Goal: Task Accomplishment & Management: Manage account settings

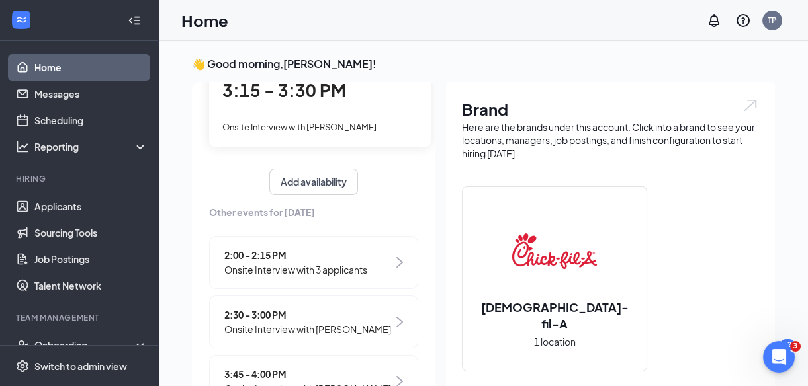
scroll to position [142, 0]
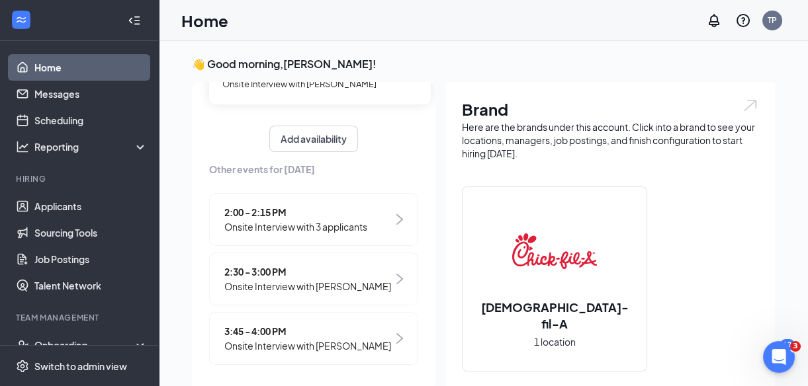
click at [352, 218] on span "2:00 - 2:15 PM" at bounding box center [295, 212] width 143 height 15
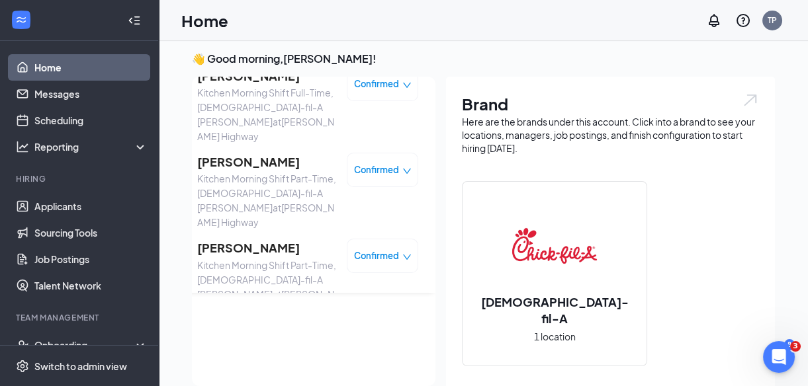
scroll to position [0, 0]
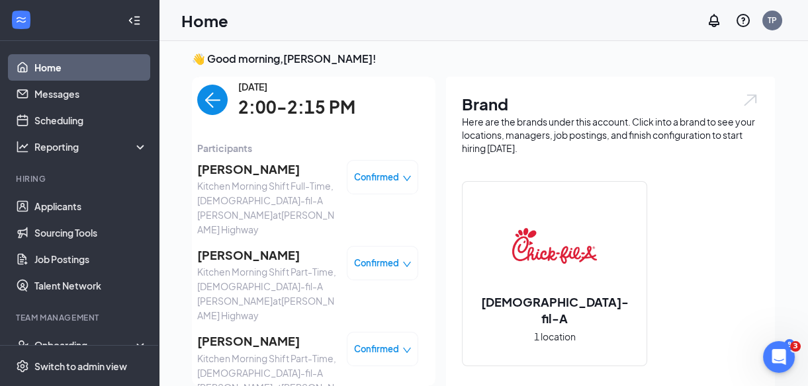
click at [207, 93] on img "back-button" at bounding box center [212, 100] width 30 height 30
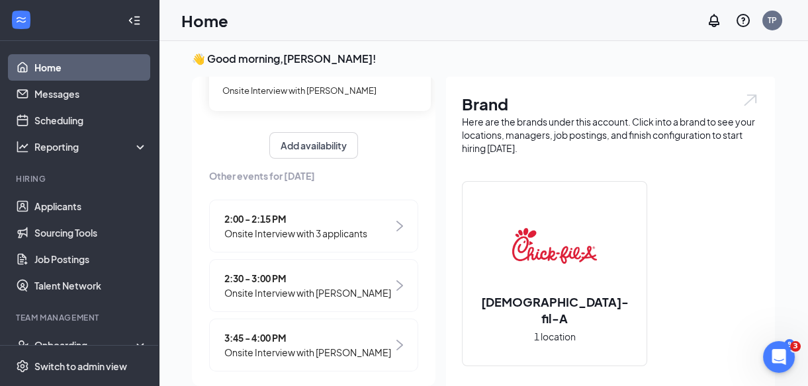
scroll to position [131, 0]
click at [327, 281] on span "2:30 - 3:00 PM" at bounding box center [307, 278] width 167 height 15
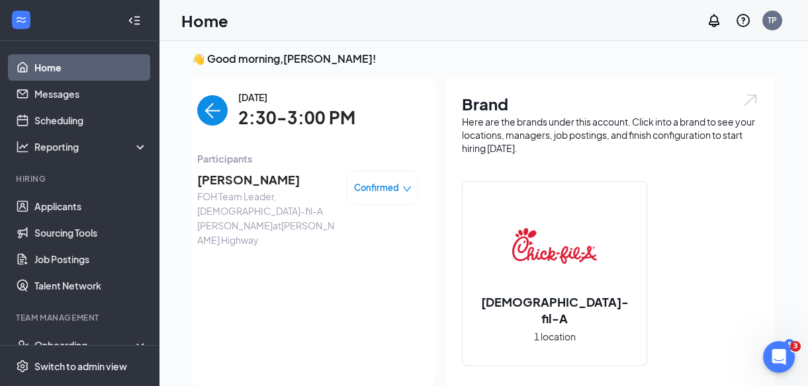
click at [210, 115] on img "back-button" at bounding box center [212, 110] width 30 height 30
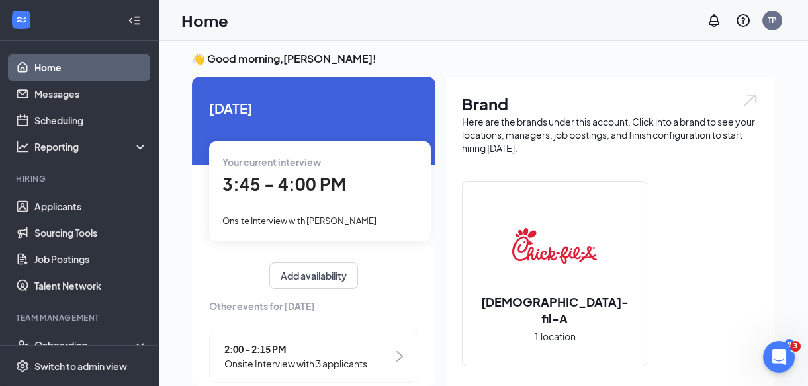
click at [341, 217] on span "Onsite Interview with [PERSON_NAME]" at bounding box center [299, 221] width 154 height 11
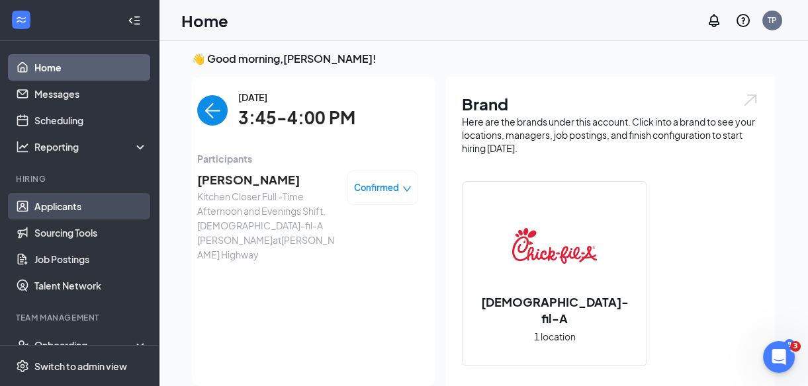
click at [65, 210] on link "Applicants" at bounding box center [90, 206] width 113 height 26
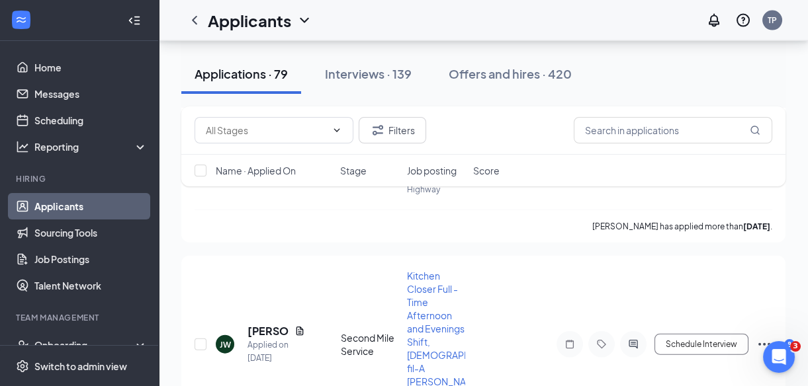
scroll to position [14603, 0]
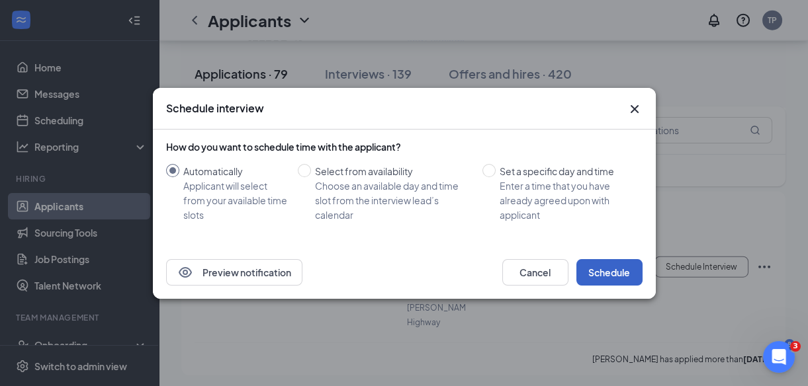
click at [601, 275] on button "Schedule" at bounding box center [609, 272] width 66 height 26
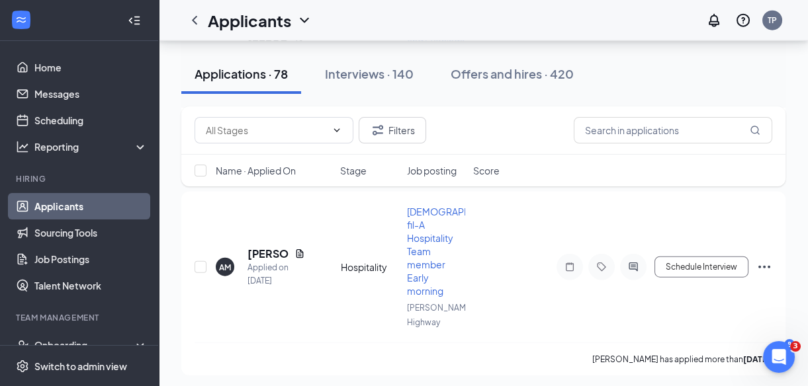
scroll to position [14431, 0]
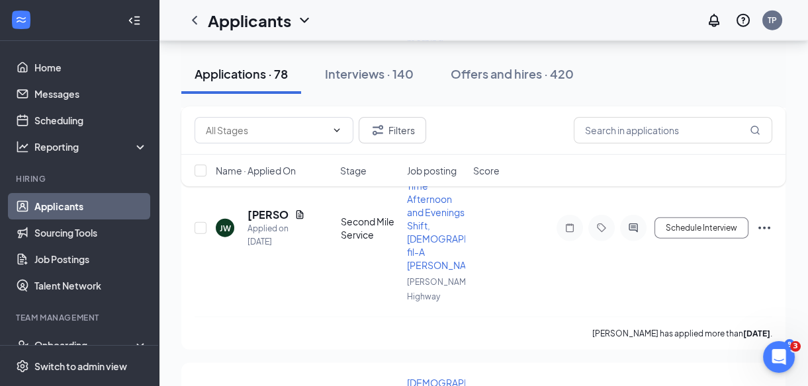
checkbox input "true"
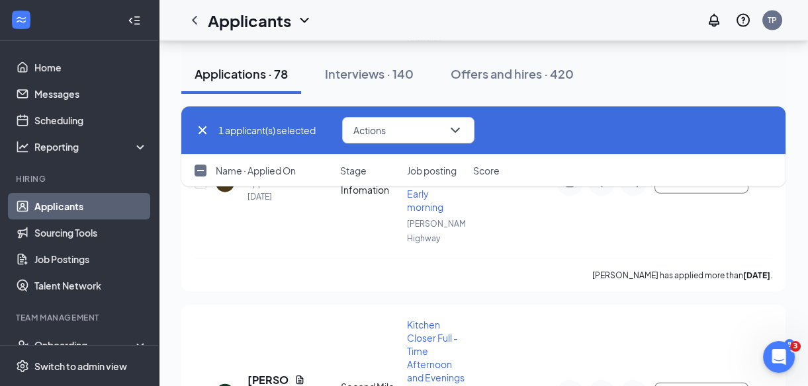
scroll to position [14264, 0]
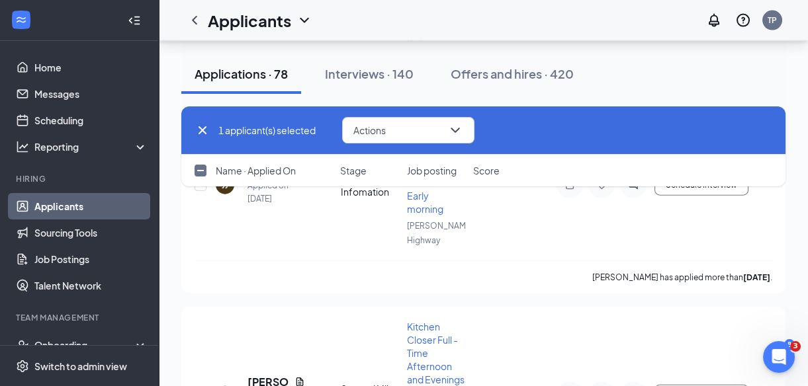
checkbox input "true"
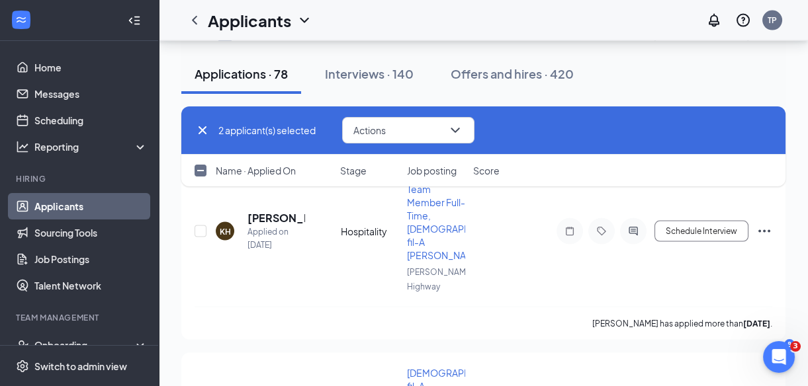
scroll to position [14020, 0]
checkbox input "true"
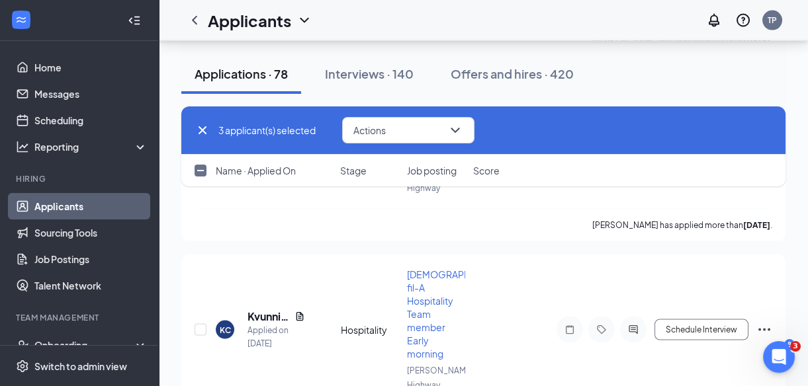
scroll to position [13703, 0]
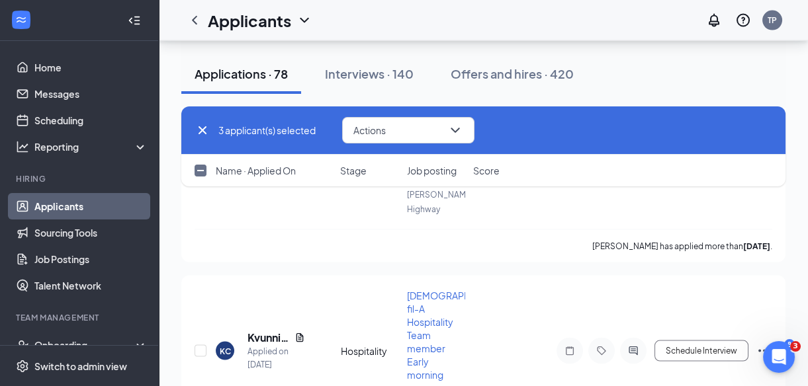
checkbox input "true"
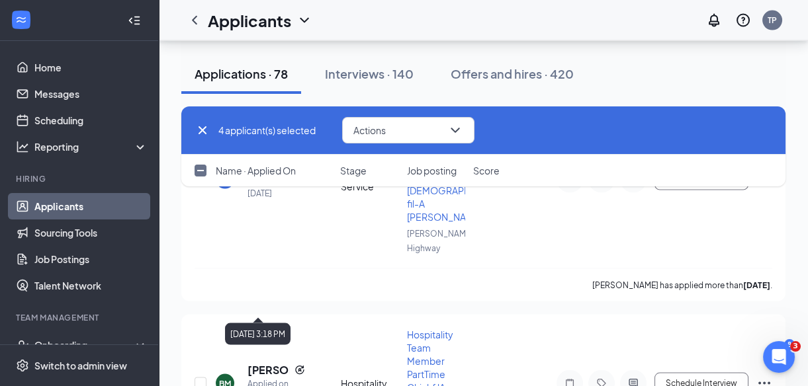
scroll to position [13480, 0]
checkbox input "true"
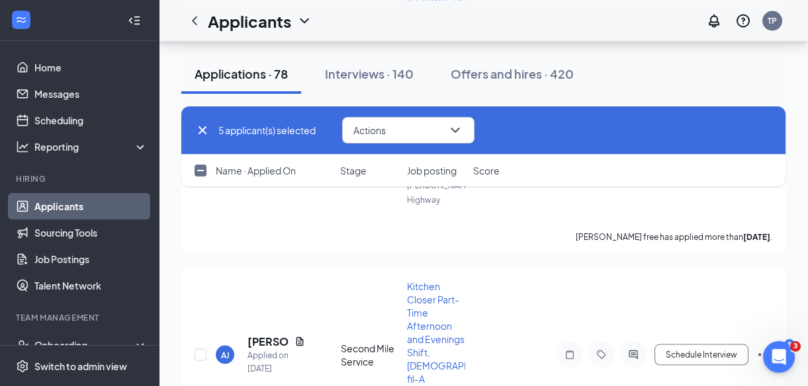
scroll to position [13299, 0]
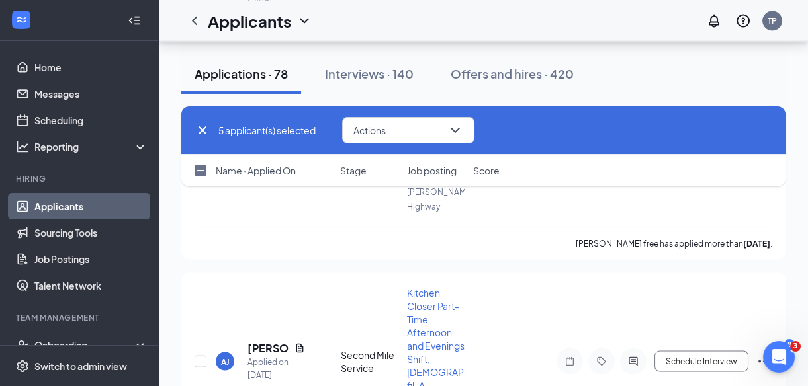
drag, startPoint x: 202, startPoint y: 282, endPoint x: 305, endPoint y: 279, distance: 102.6
checkbox input "true"
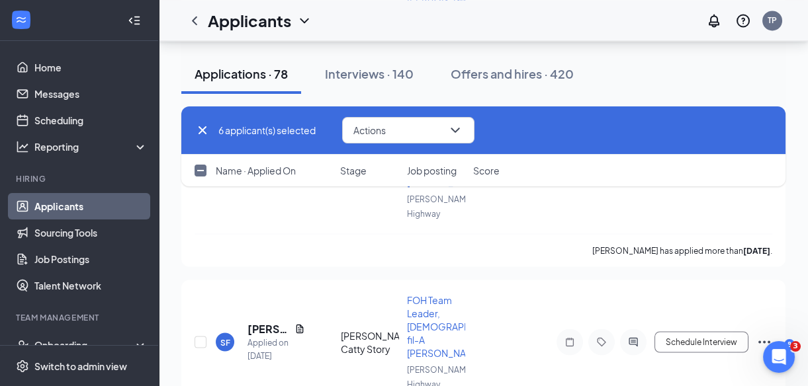
scroll to position [13112, 0]
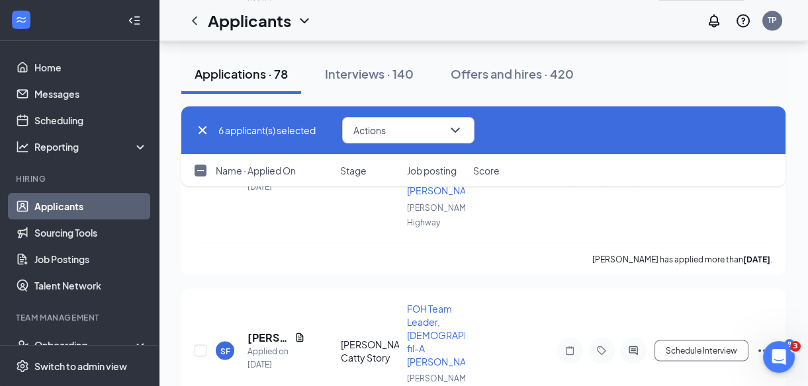
checkbox input "true"
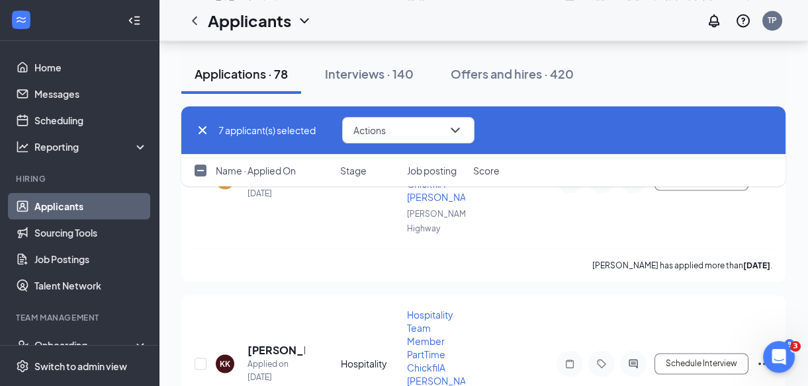
scroll to position [12920, 0]
checkbox input "true"
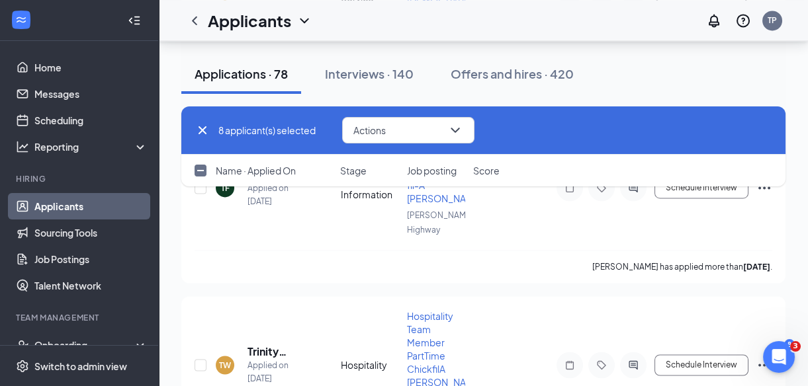
checkbox input "true"
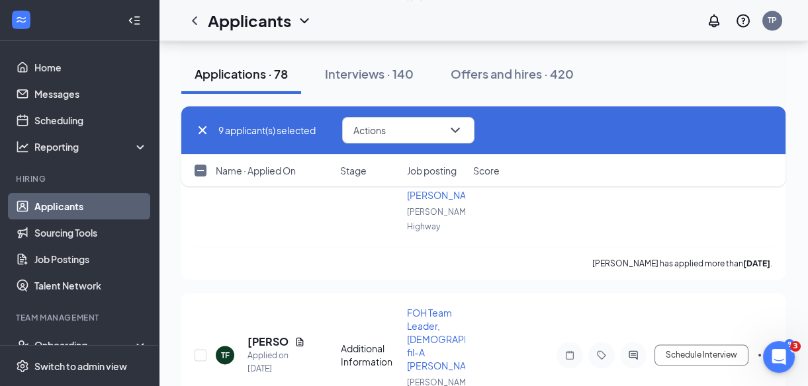
scroll to position [12553, 0]
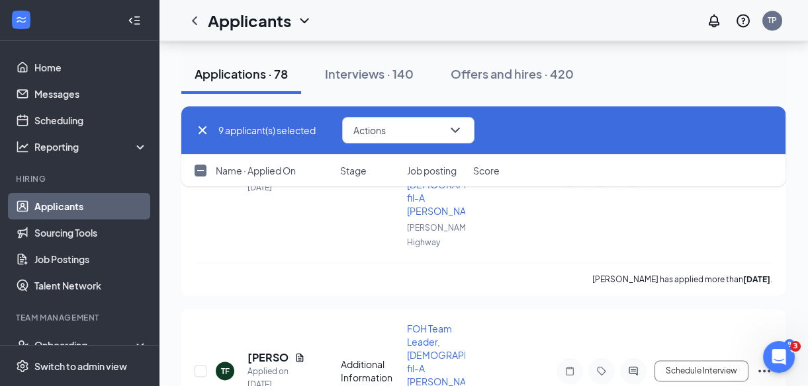
checkbox input "true"
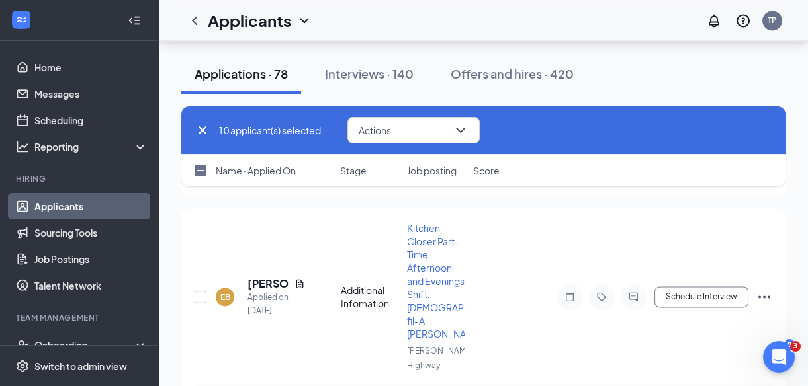
scroll to position [12187, 0]
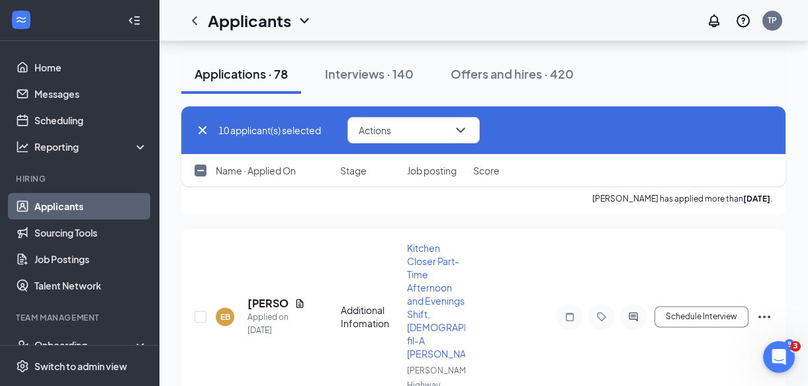
checkbox input "true"
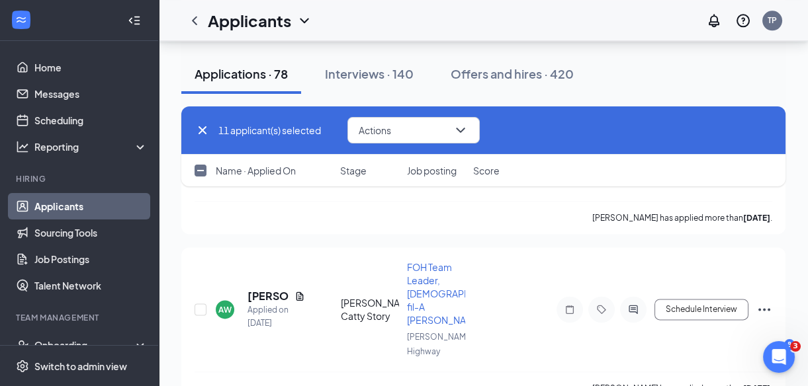
scroll to position [11989, 0]
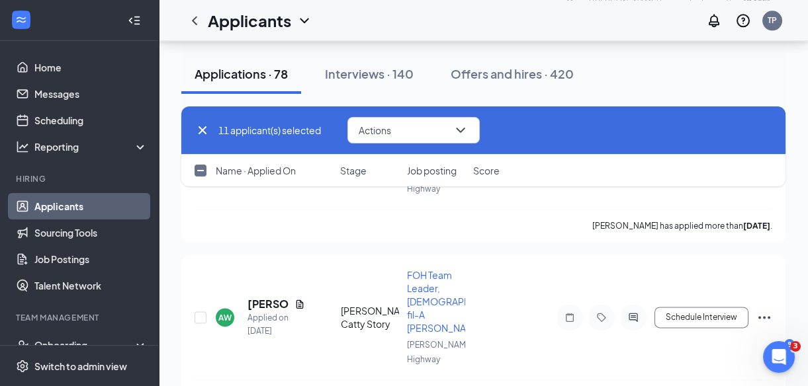
checkbox input "true"
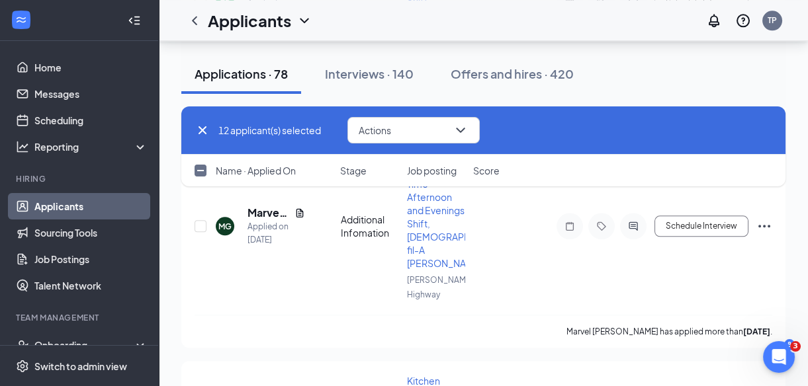
scroll to position [11659, 0]
checkbox input "true"
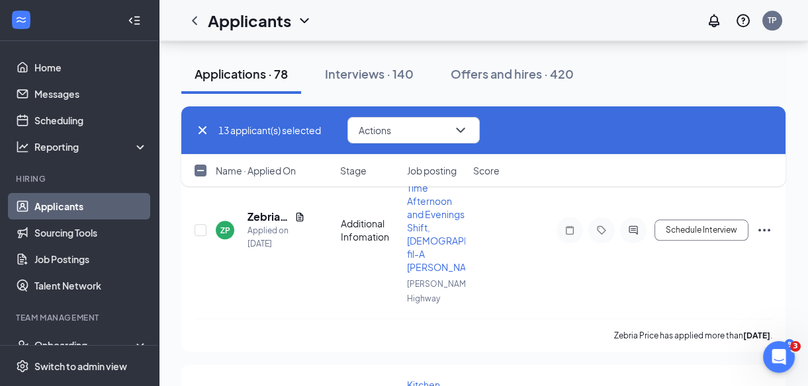
scroll to position [11426, 0]
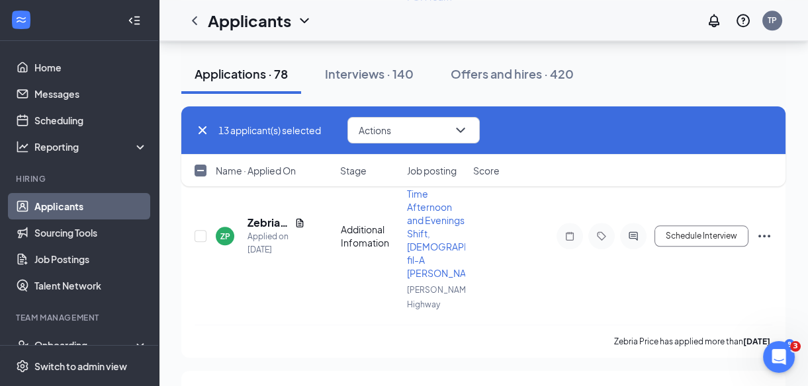
checkbox input "true"
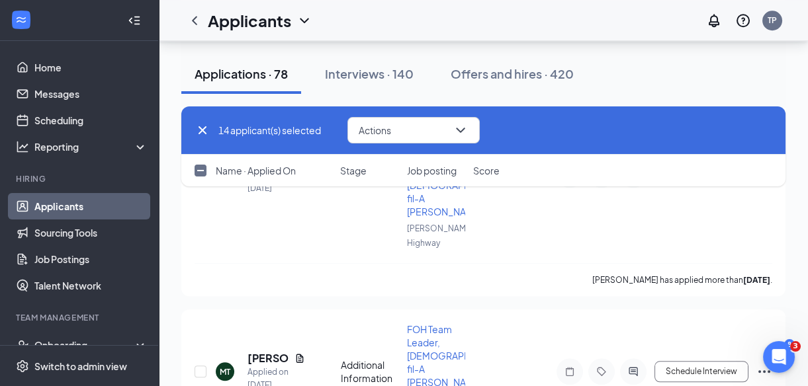
scroll to position [11079, 0]
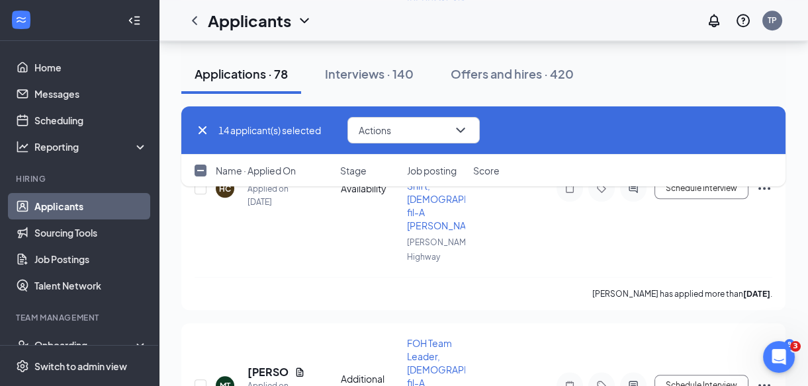
checkbox input "true"
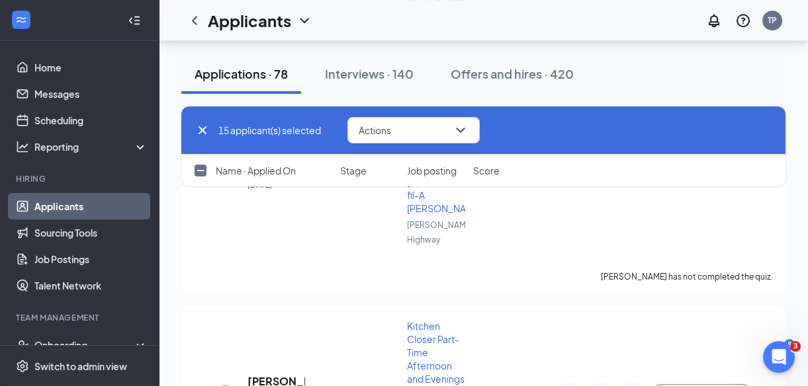
scroll to position [10871, 0]
checkbox input "true"
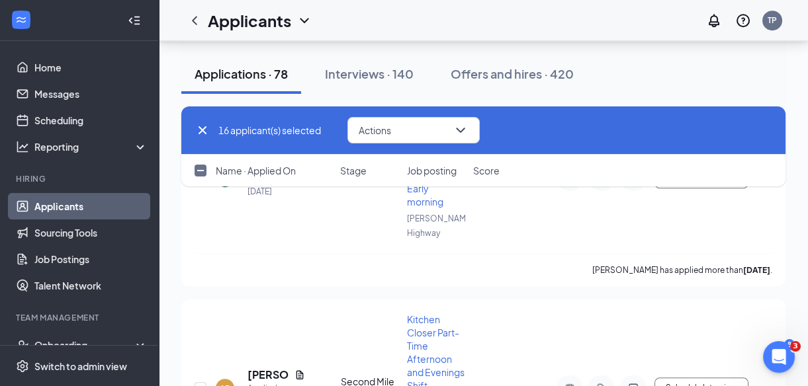
scroll to position [10655, 0]
checkbox input "true"
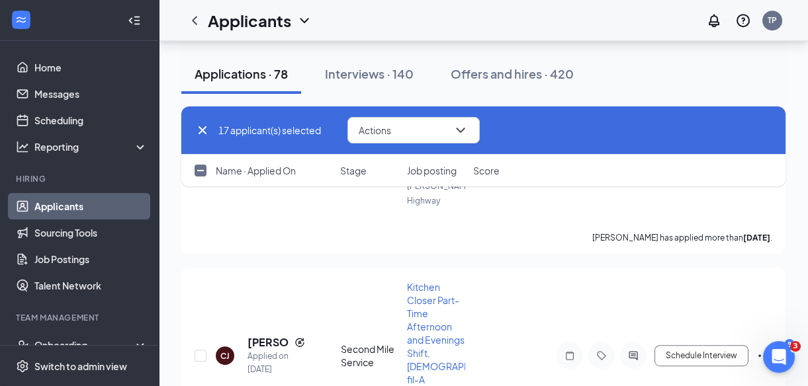
scroll to position [10256, 0]
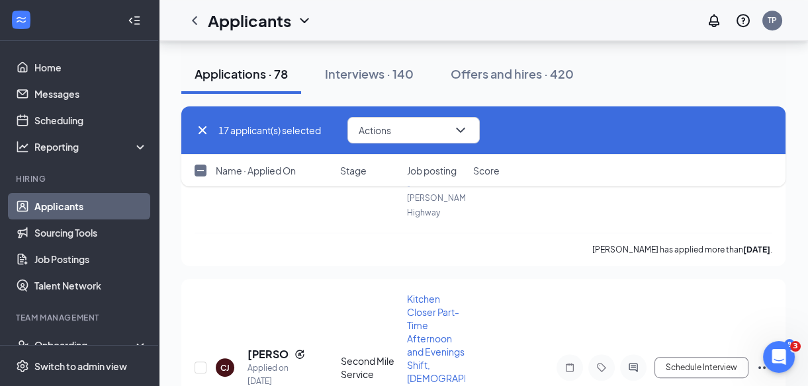
checkbox input "true"
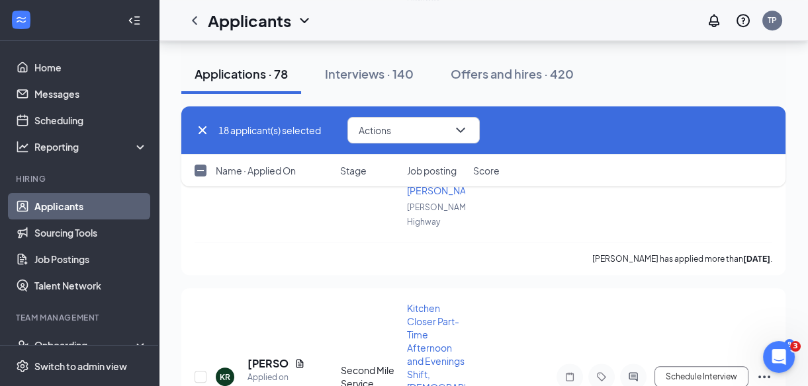
scroll to position [10027, 0]
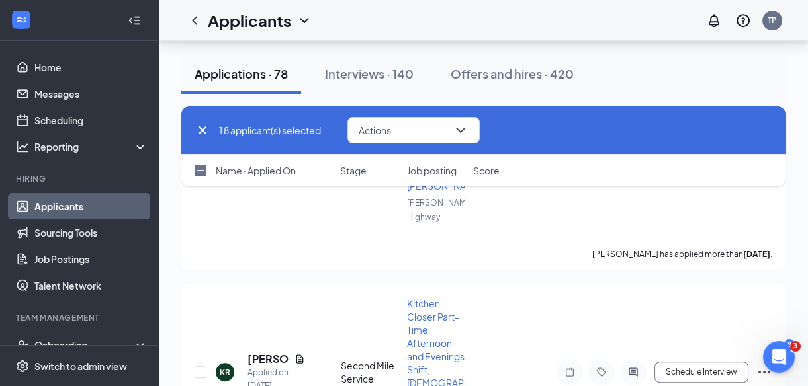
checkbox input "true"
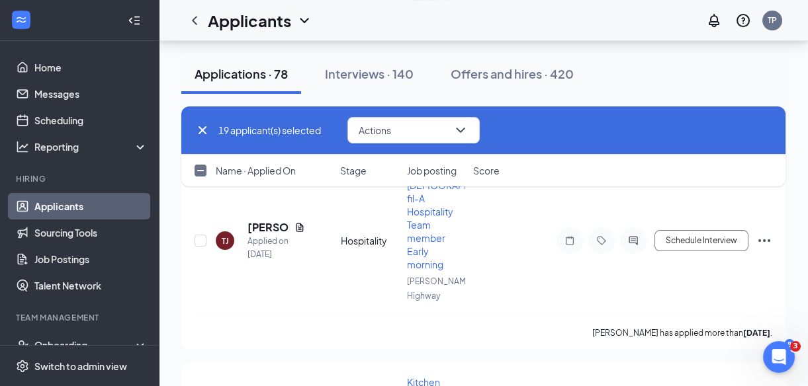
scroll to position [9719, 0]
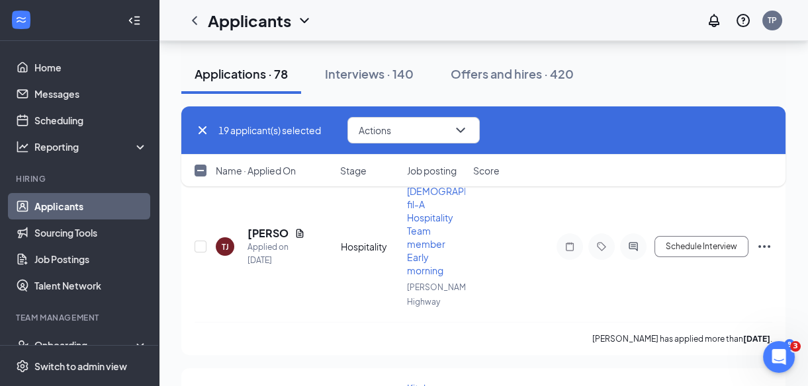
checkbox input "true"
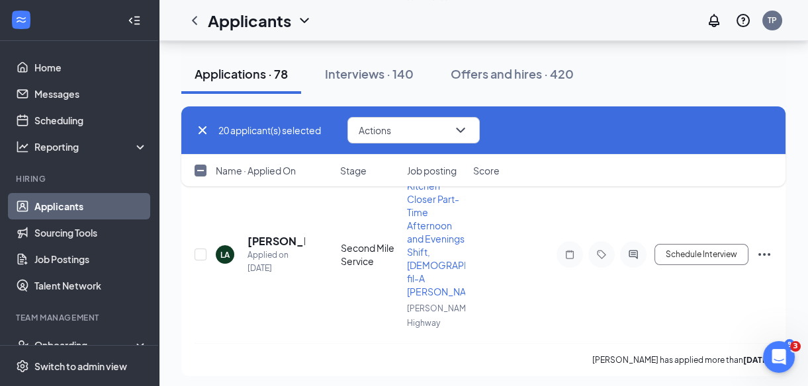
scroll to position [9497, 0]
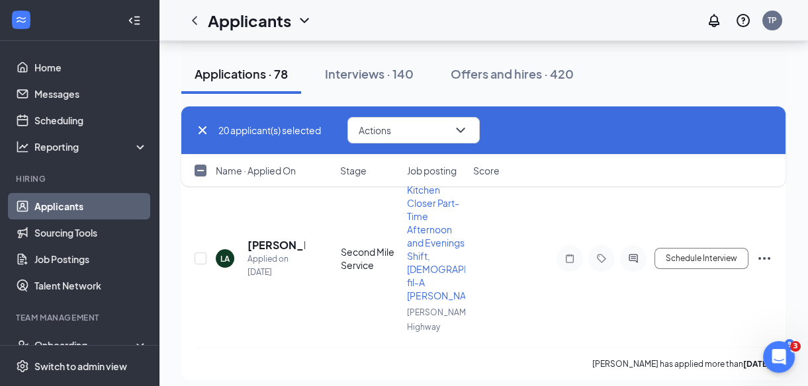
checkbox input "true"
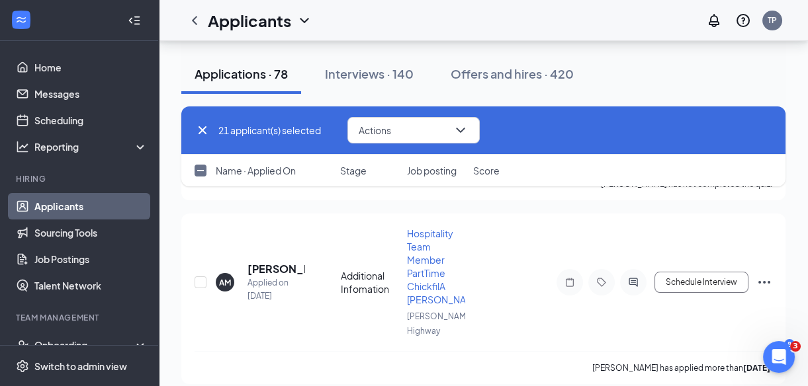
scroll to position [9268, 0]
checkbox input "true"
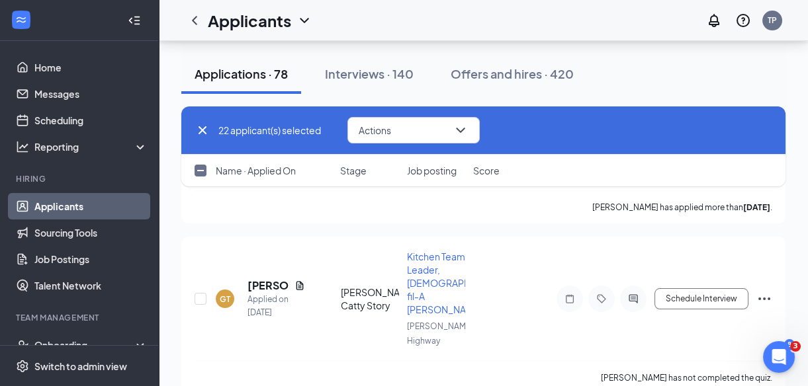
scroll to position [9074, 0]
checkbox input "true"
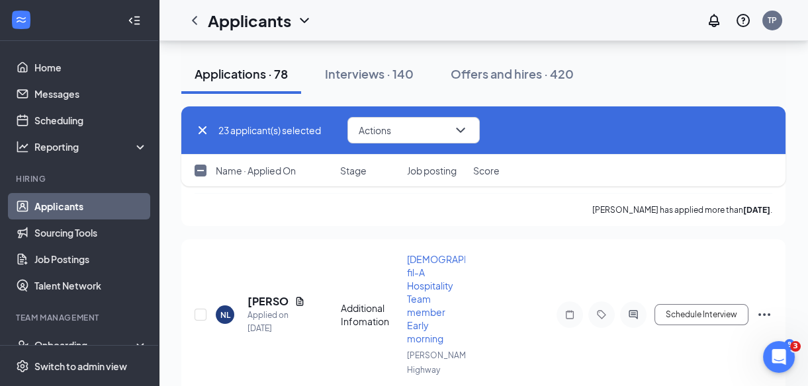
scroll to position [8873, 0]
checkbox input "true"
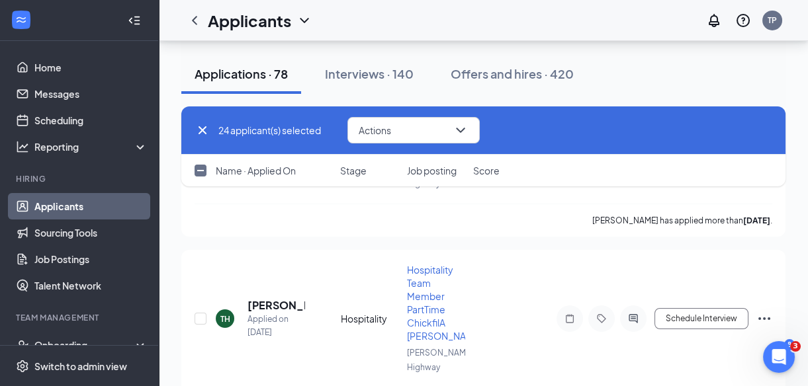
scroll to position [8680, 0]
checkbox input "true"
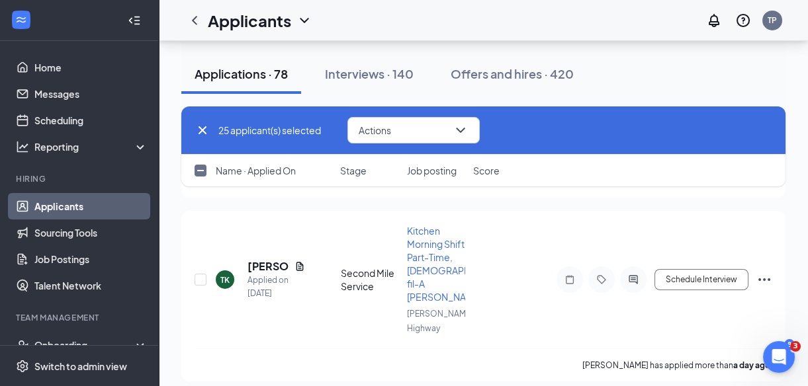
scroll to position [8343, 0]
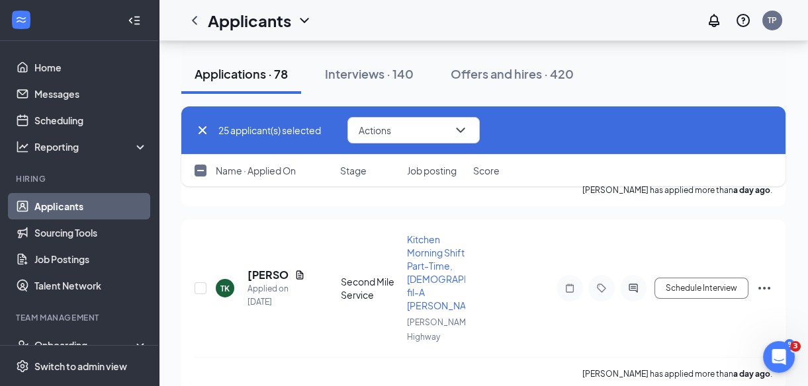
checkbox input "true"
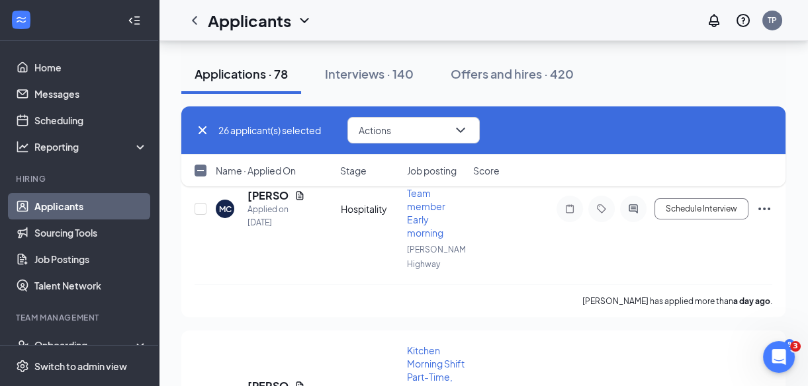
scroll to position [8232, 0]
checkbox input "true"
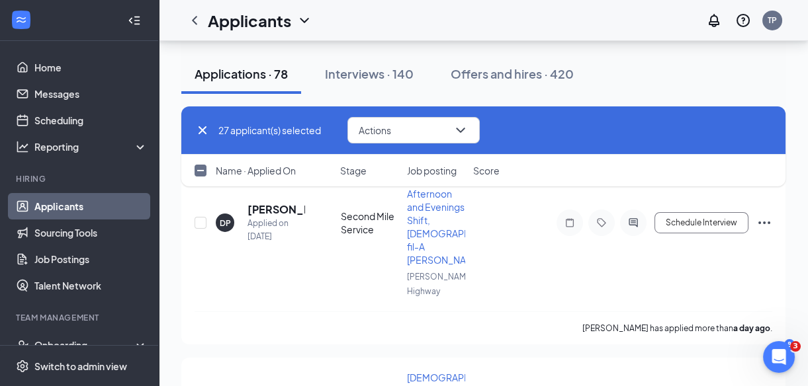
scroll to position [8007, 0]
checkbox input "true"
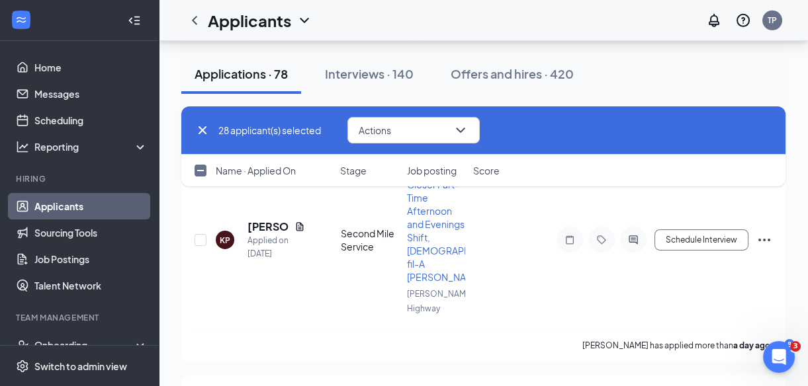
scroll to position [7572, 0]
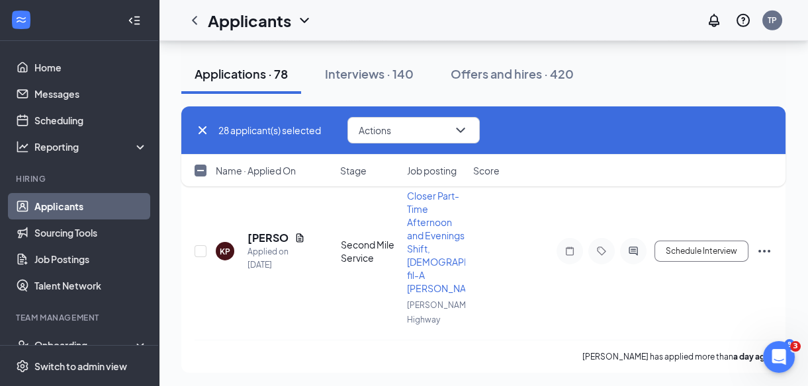
checkbox input "true"
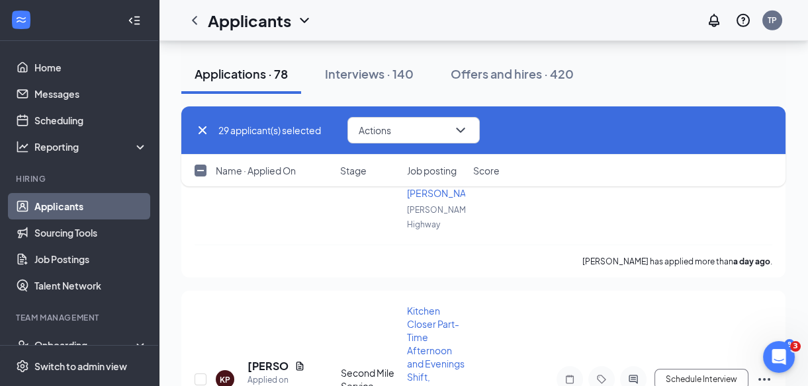
scroll to position [7431, 0]
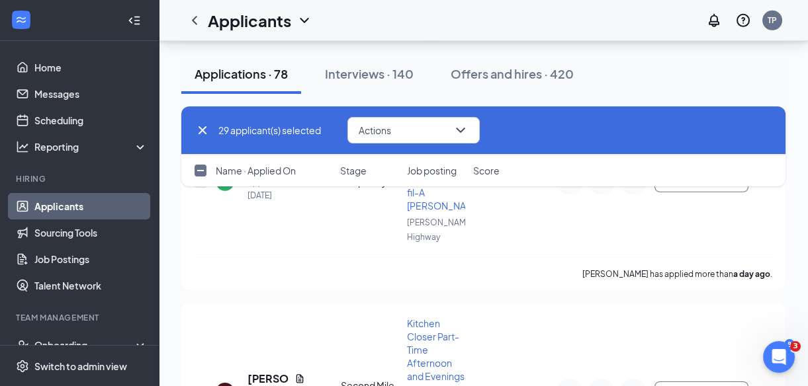
checkbox input "true"
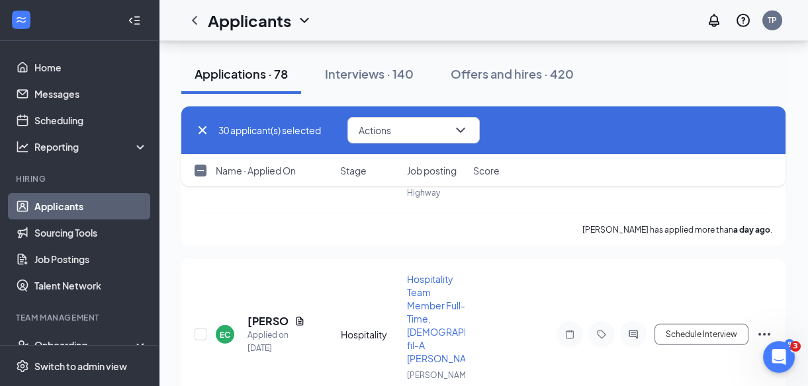
scroll to position [7264, 0]
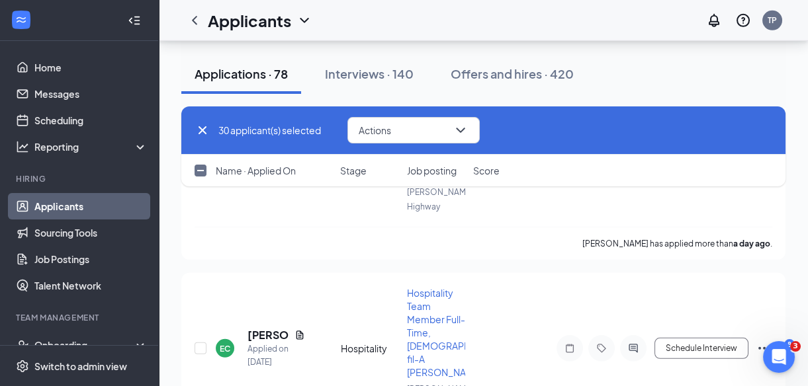
checkbox input "true"
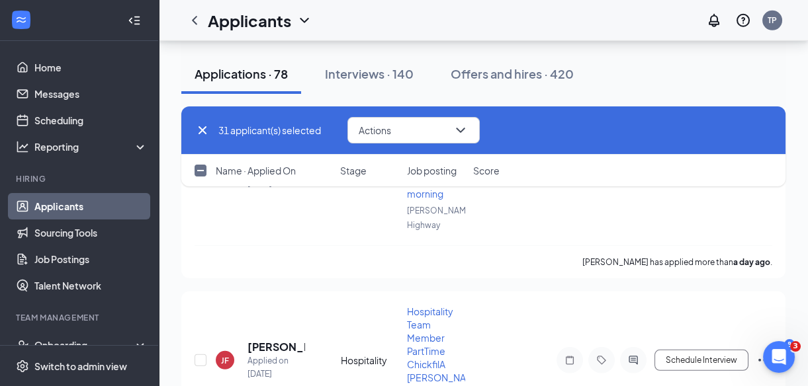
scroll to position [7061, 0]
checkbox input "true"
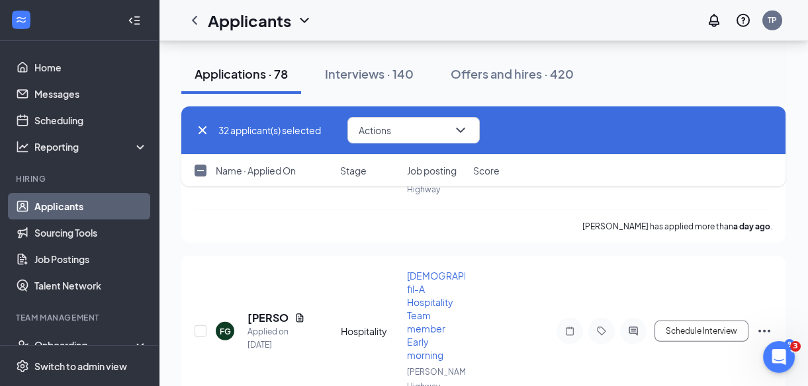
scroll to position [6890, 0]
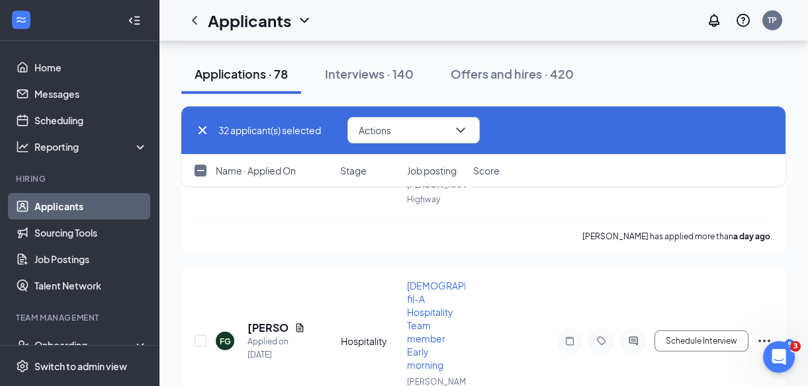
checkbox input "true"
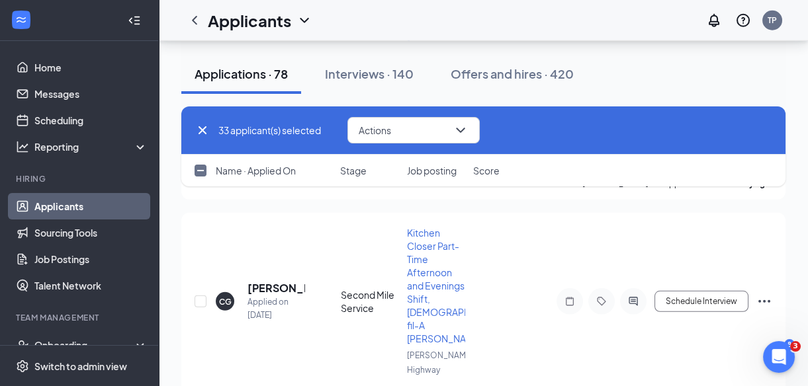
scroll to position [6718, 0]
checkbox input "true"
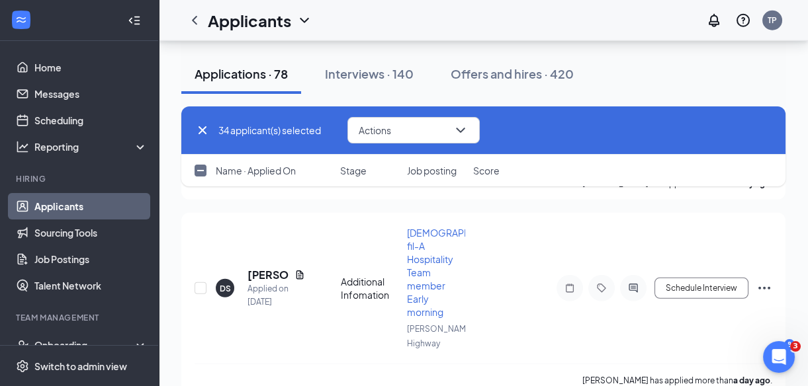
scroll to position [6511, 0]
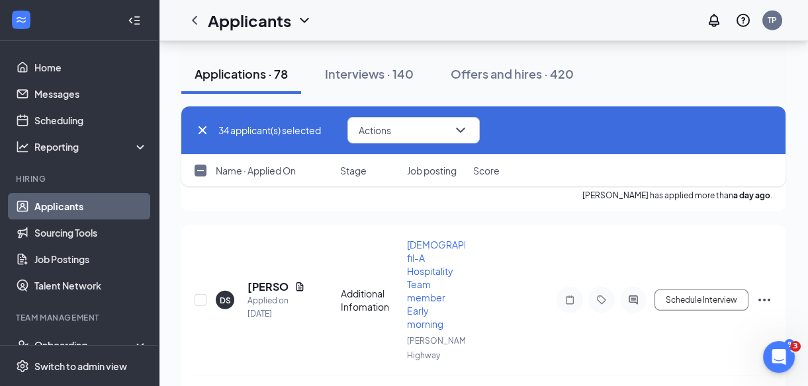
checkbox input "true"
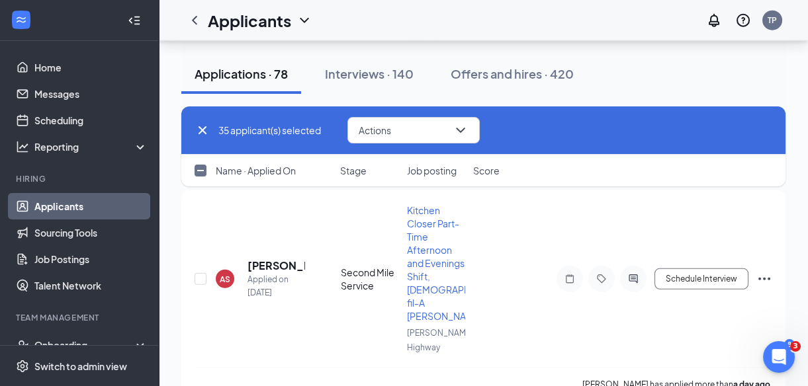
scroll to position [6311, 0]
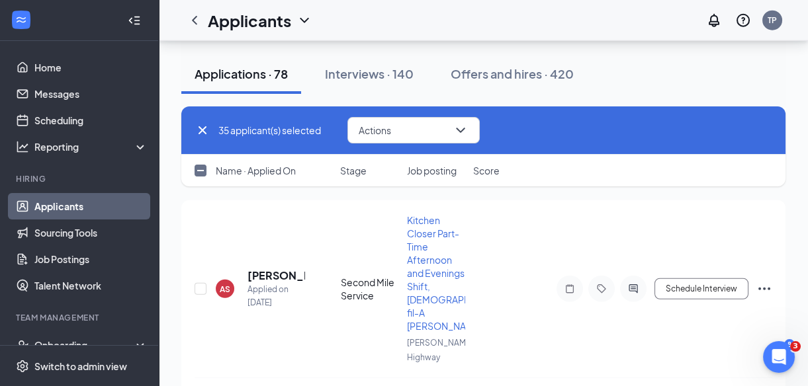
checkbox input "true"
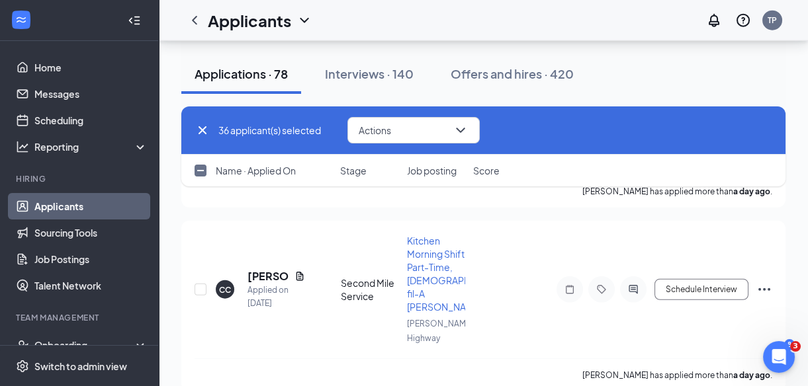
scroll to position [6105, 0]
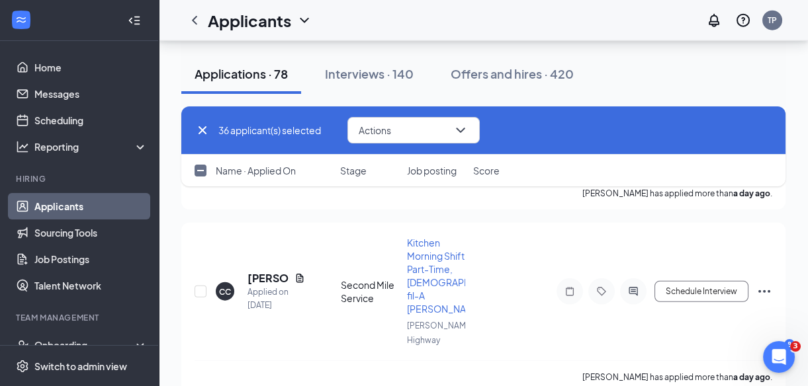
checkbox input "true"
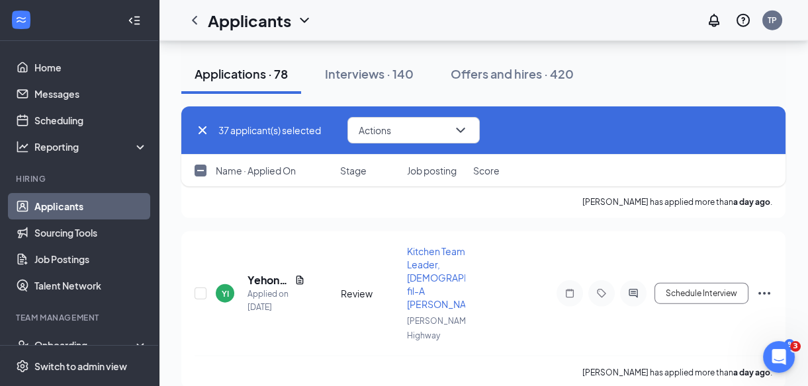
scroll to position [5918, 0]
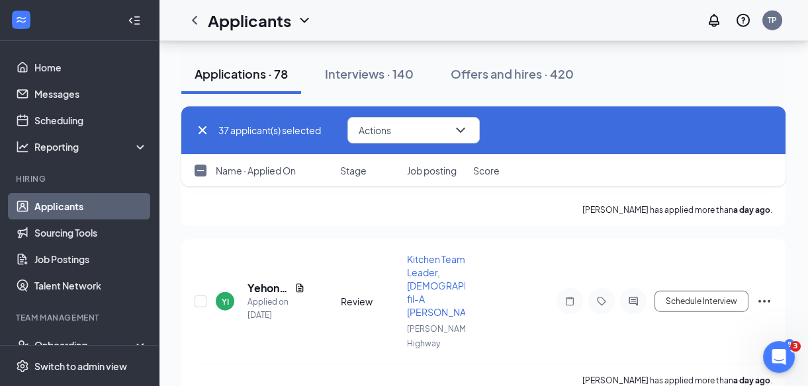
checkbox input "true"
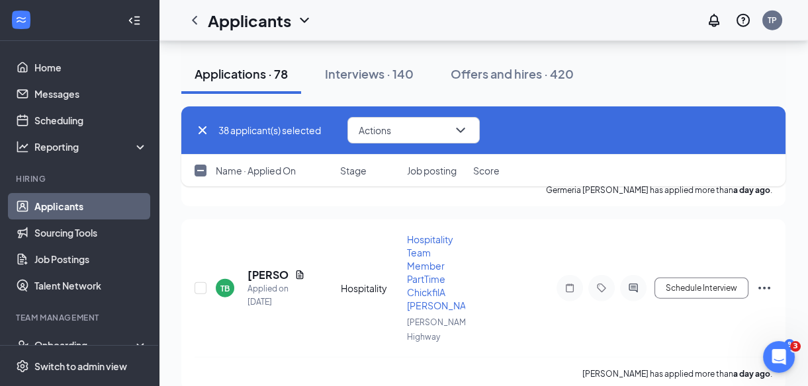
checkbox input "true"
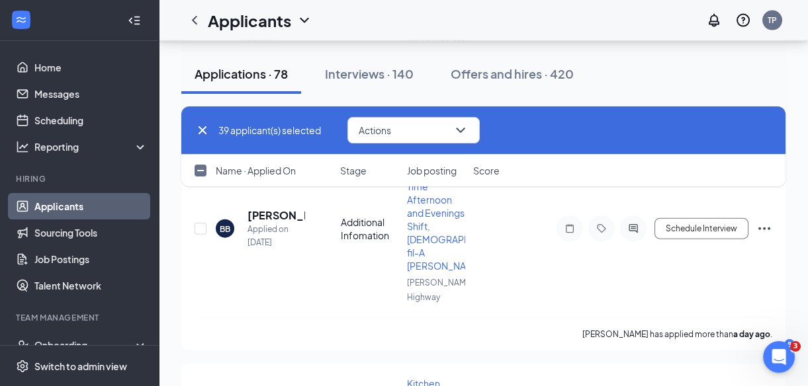
scroll to position [5422, 0]
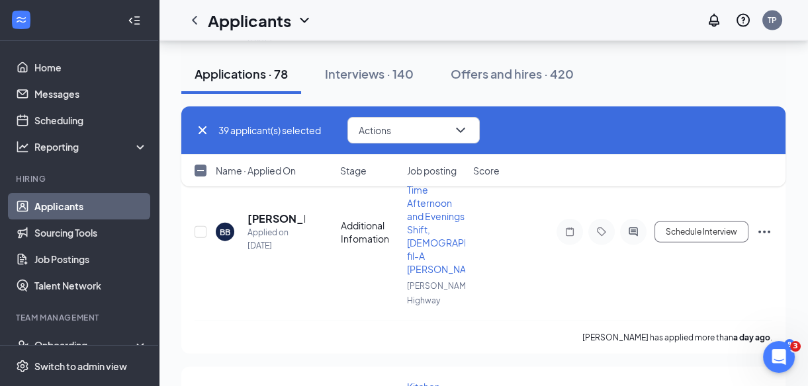
click at [472, 119] on button "Actions" at bounding box center [413, 130] width 132 height 26
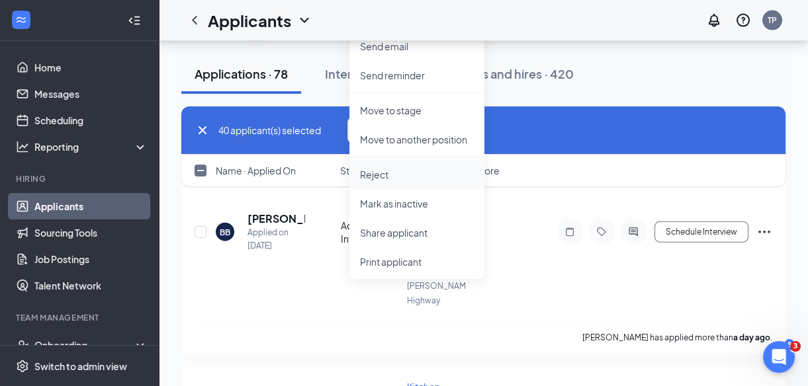
click at [370, 175] on p "Reject" at bounding box center [417, 174] width 114 height 13
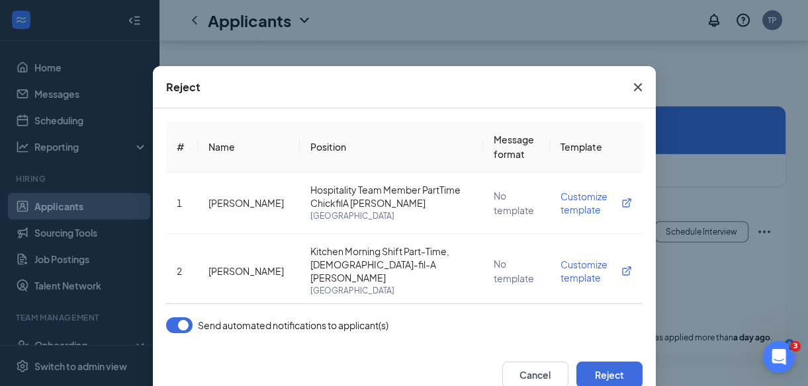
click at [177, 327] on button "button" at bounding box center [179, 326] width 26 height 16
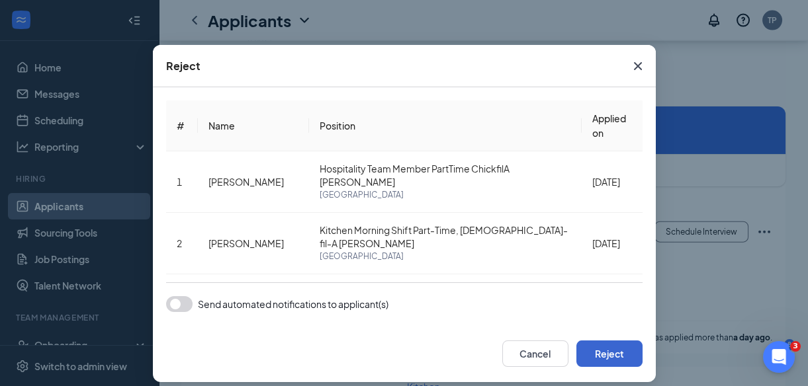
scroll to position [33, 0]
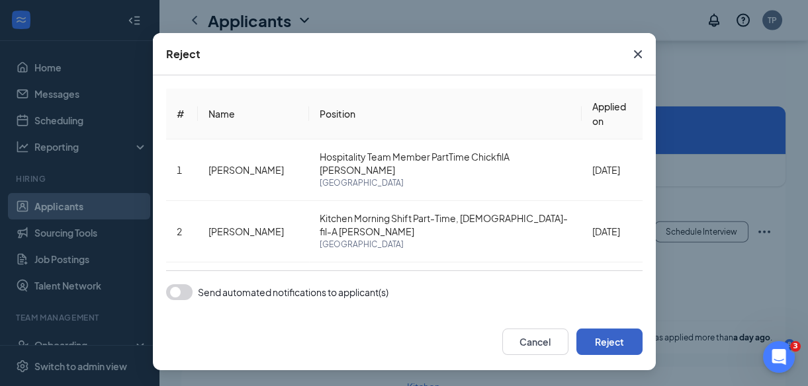
click at [600, 333] on button "Reject" at bounding box center [609, 342] width 66 height 26
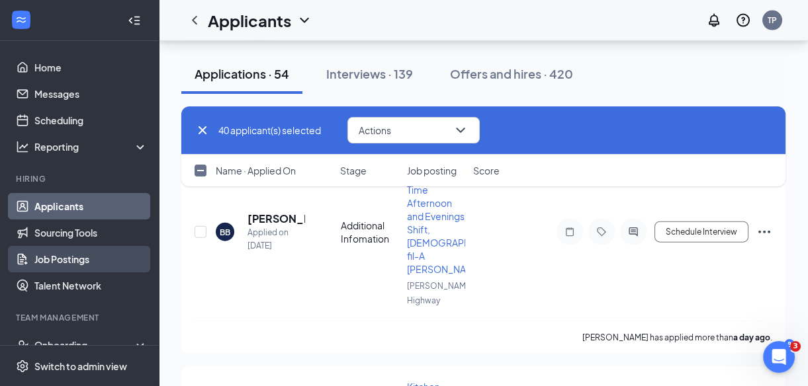
checkbox input "false"
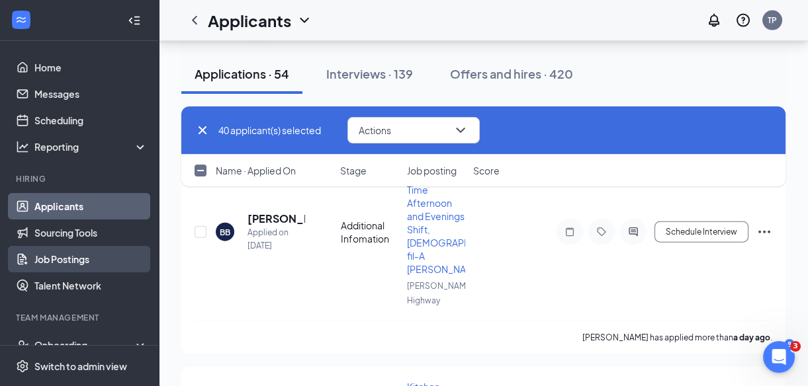
checkbox input "false"
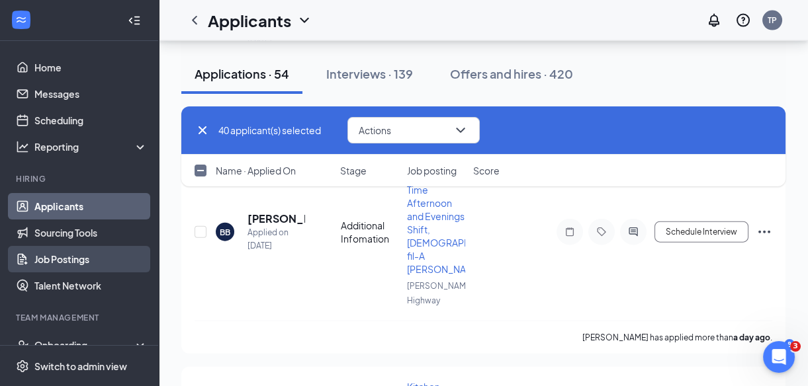
checkbox input "false"
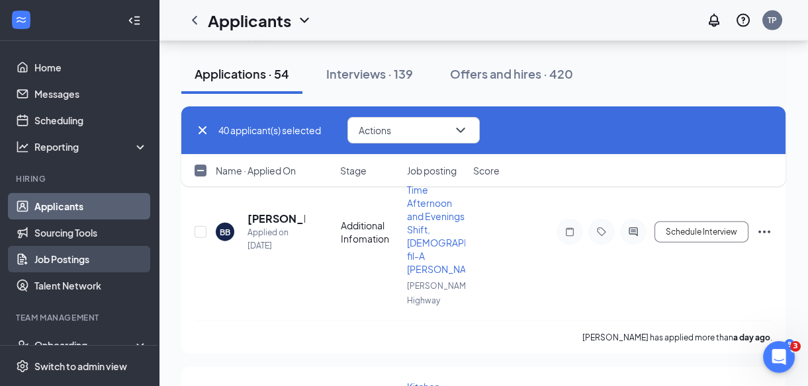
checkbox input "false"
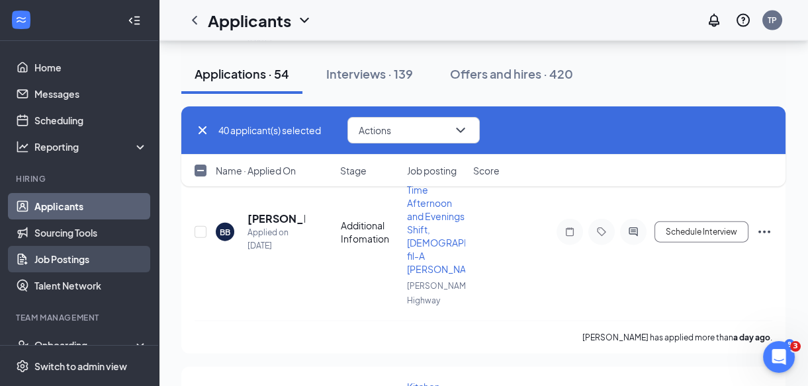
checkbox input "false"
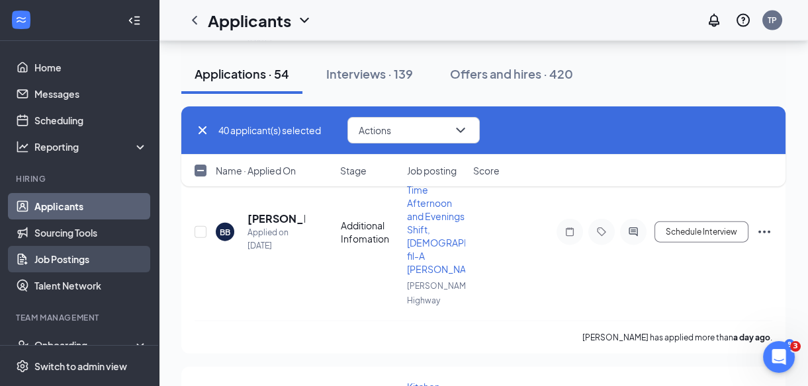
checkbox input "false"
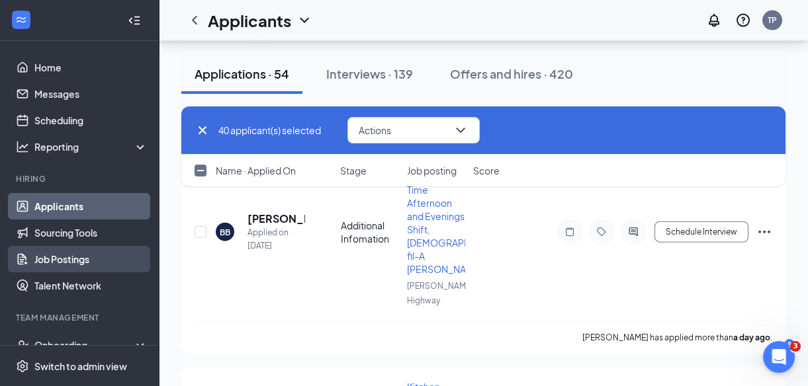
checkbox input "false"
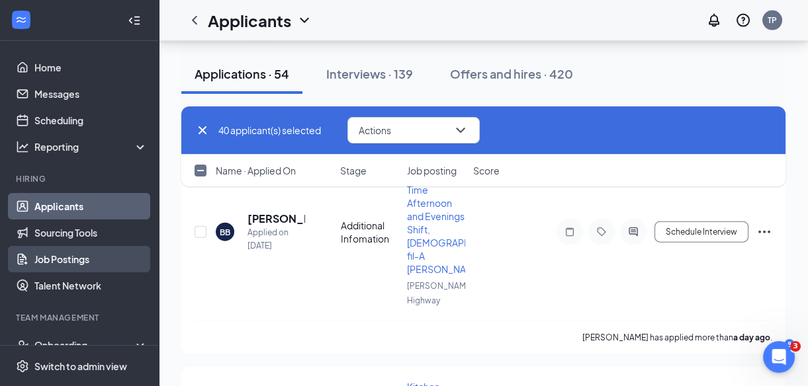
checkbox input "false"
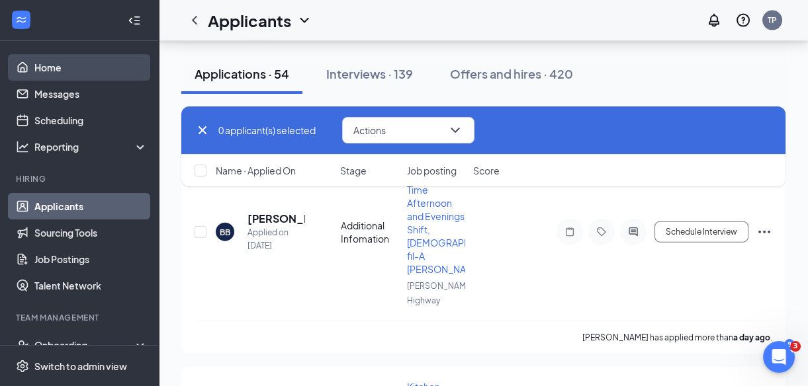
click at [54, 62] on link "Home" at bounding box center [90, 67] width 113 height 26
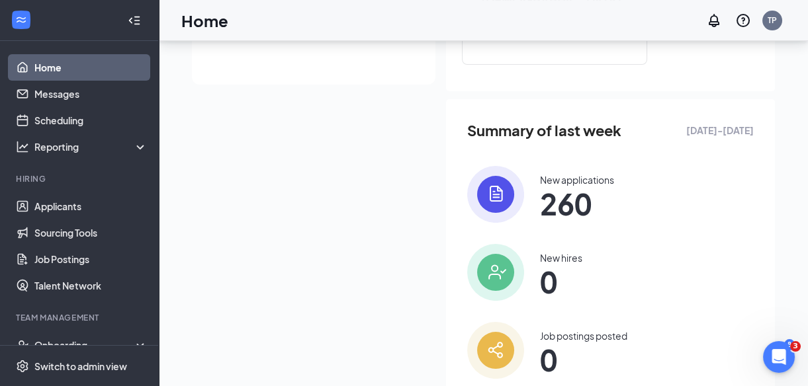
scroll to position [351, 0]
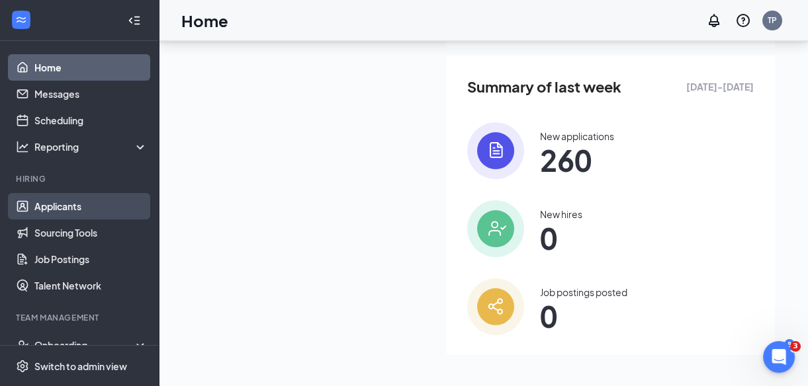
click at [60, 202] on link "Applicants" at bounding box center [90, 206] width 113 height 26
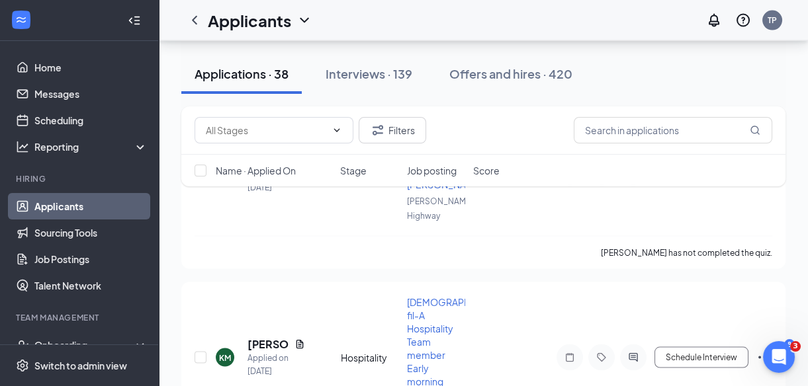
scroll to position [13524, 0]
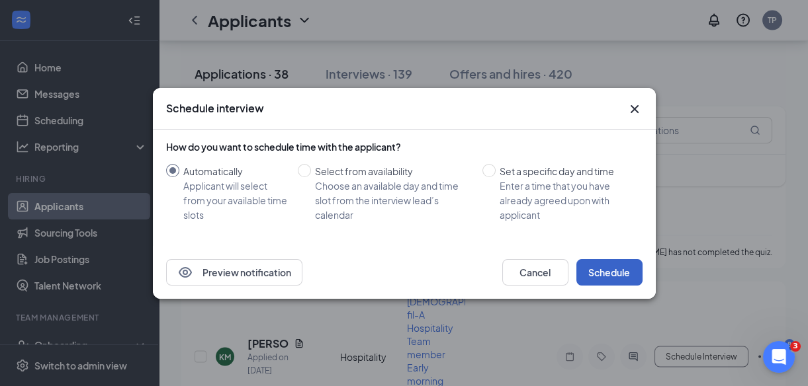
click at [599, 275] on button "Schedule" at bounding box center [609, 272] width 66 height 26
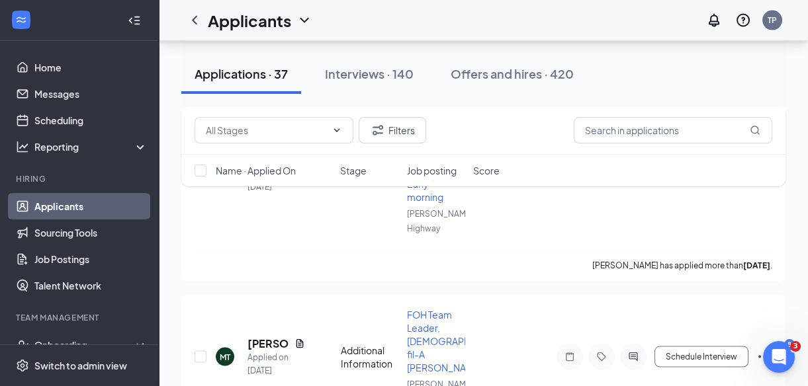
scroll to position [13186, 0]
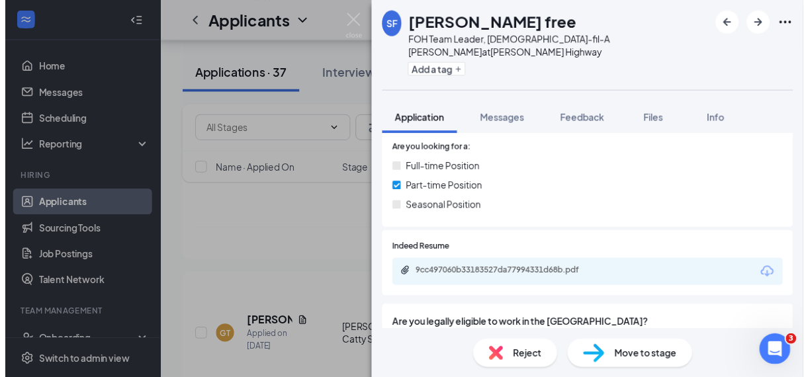
scroll to position [200, 0]
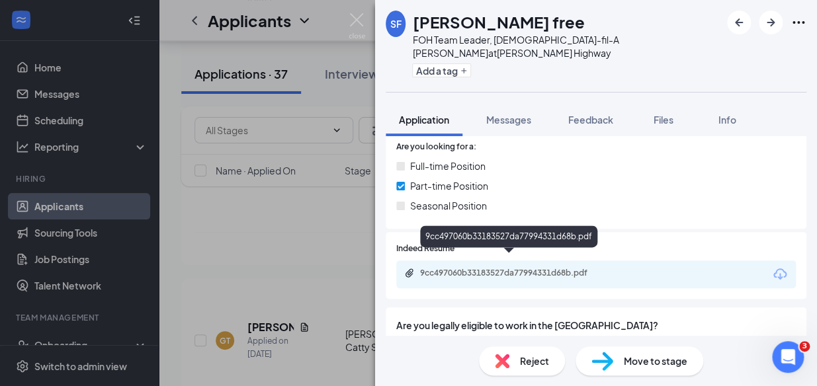
click at [496, 268] on div "9cc497060b33183527da77994331d68b.pdf" at bounding box center [512, 273] width 185 height 11
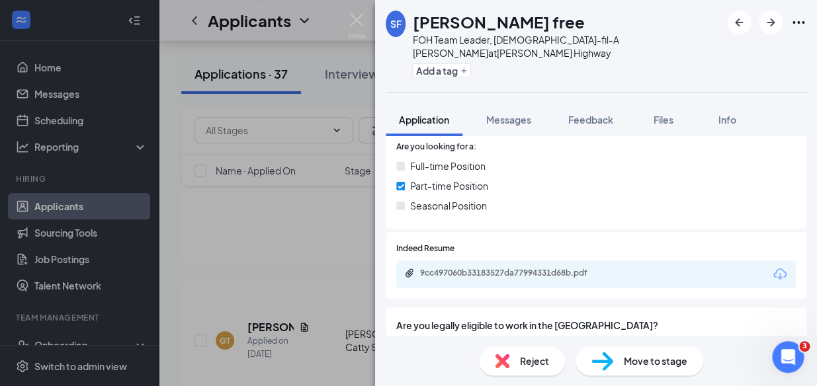
click at [359, 21] on img at bounding box center [357, 26] width 17 height 26
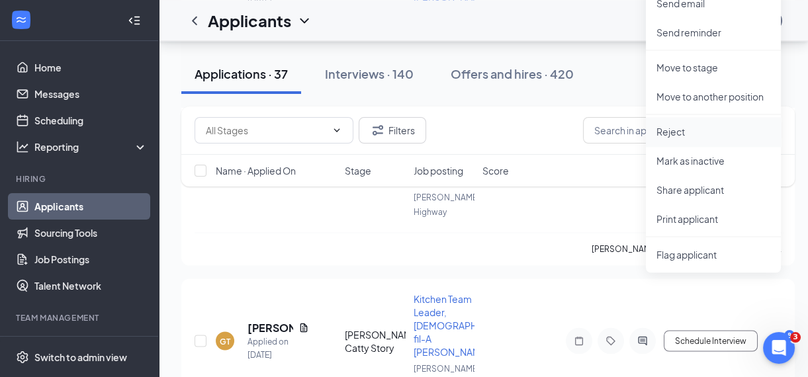
click at [670, 132] on p "Reject" at bounding box center [713, 131] width 114 height 13
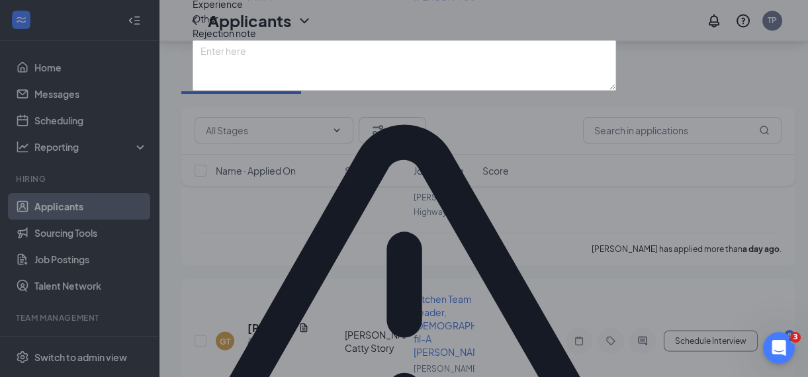
click at [218, 26] on span "Other" at bounding box center [206, 18] width 26 height 15
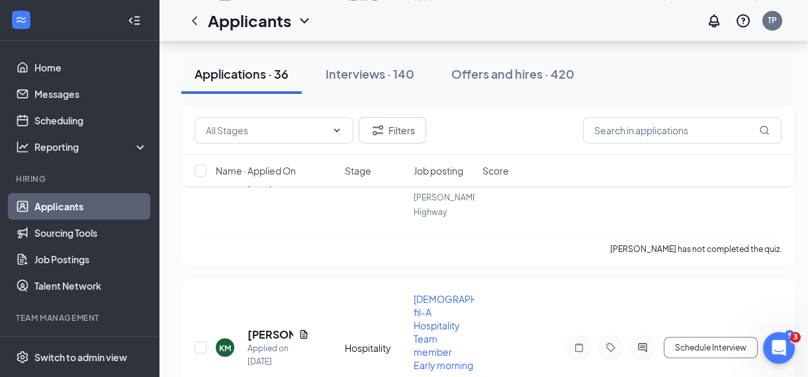
scroll to position [12724, 0]
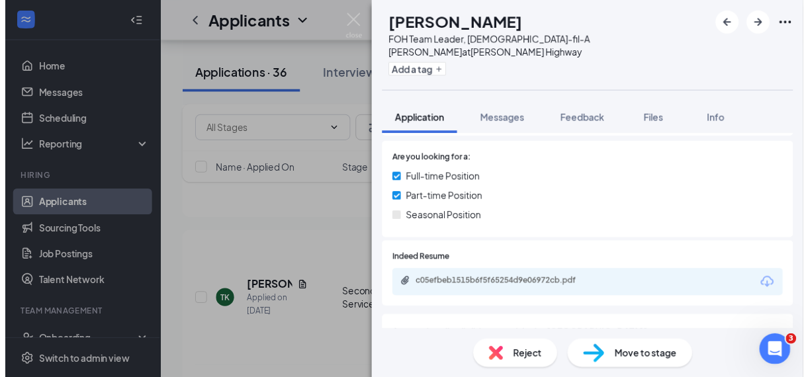
scroll to position [189, 0]
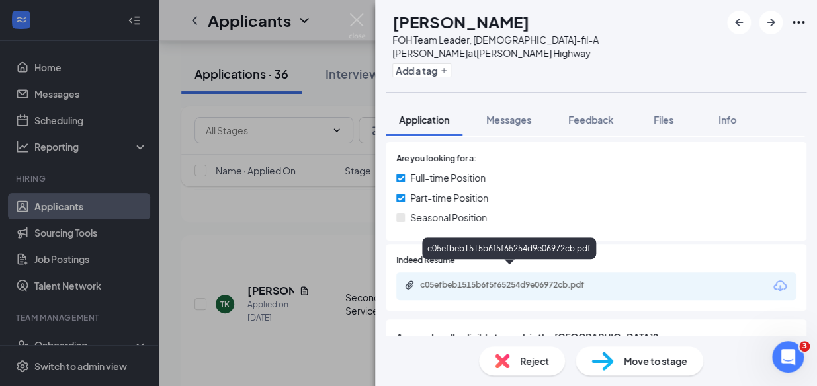
click at [520, 280] on div "c05efbeb1515b6f5f65254d9e06972cb.pdf" at bounding box center [512, 285] width 185 height 11
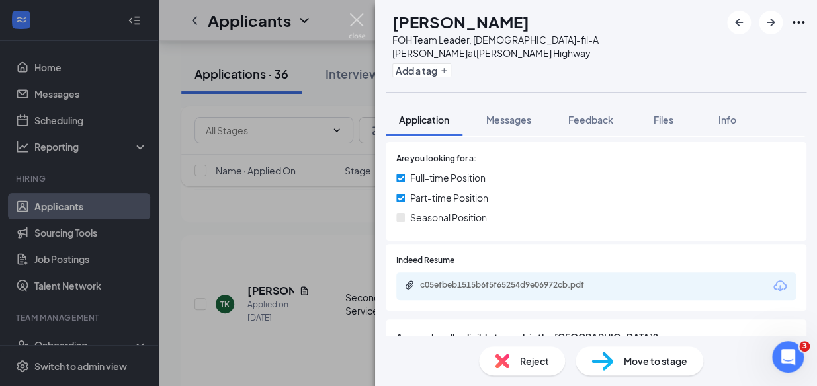
click at [354, 14] on img at bounding box center [357, 26] width 17 height 26
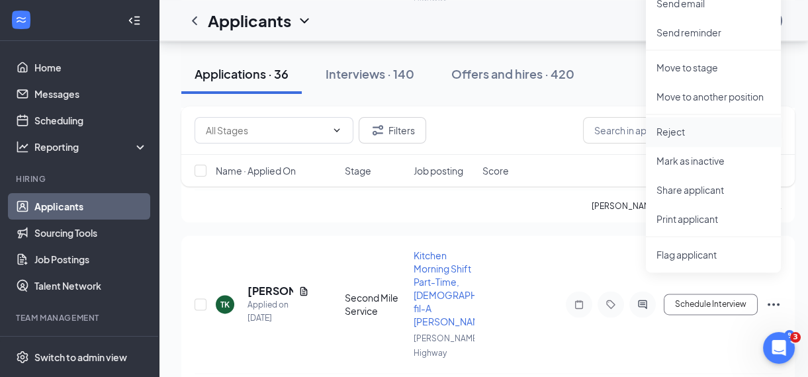
click at [674, 134] on p "Reject" at bounding box center [713, 131] width 114 height 13
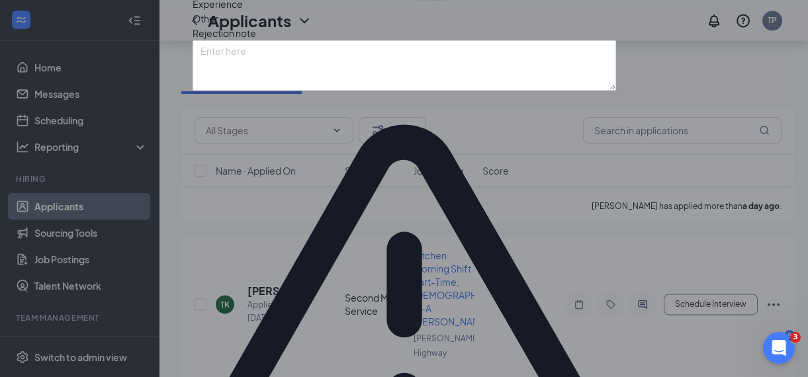
click at [218, 26] on span "Other" at bounding box center [206, 18] width 26 height 15
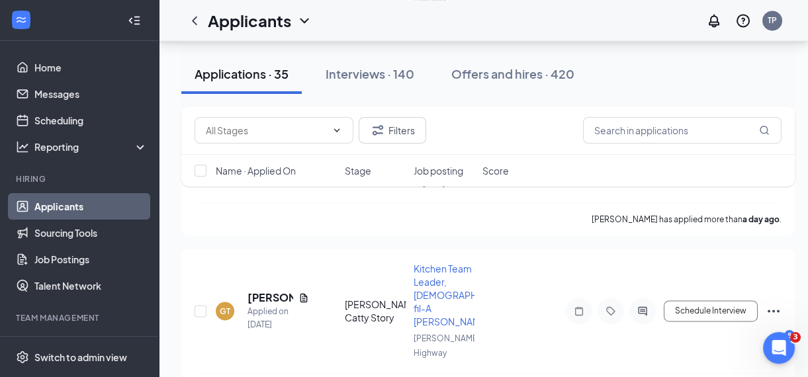
scroll to position [12412, 0]
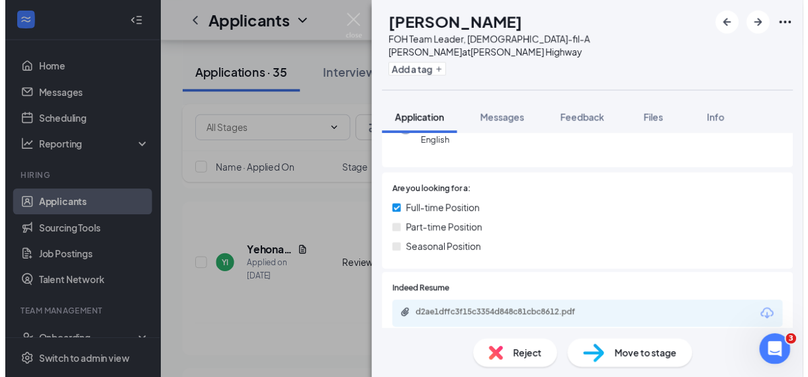
scroll to position [173, 0]
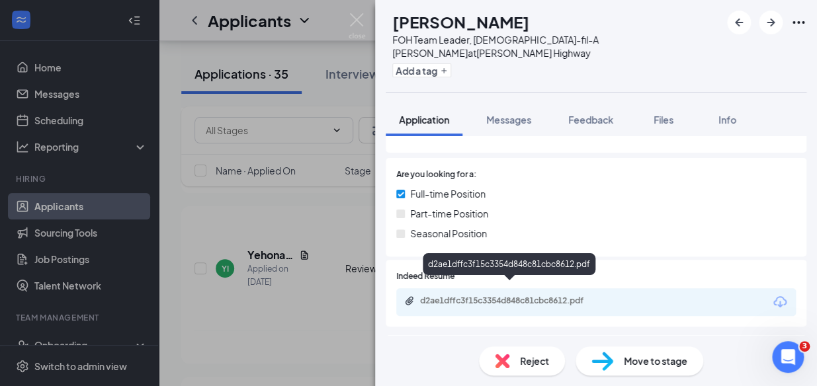
click at [509, 296] on div "d2ae1dffc3f15c3354d848c81cbc8612.pdf" at bounding box center [512, 301] width 185 height 11
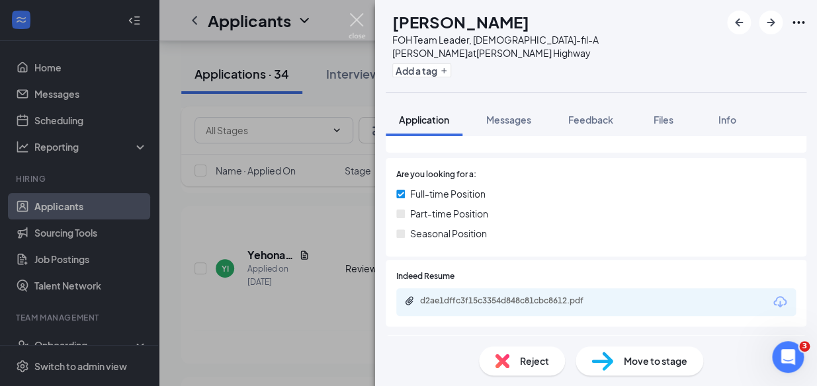
click at [359, 19] on img at bounding box center [357, 26] width 17 height 26
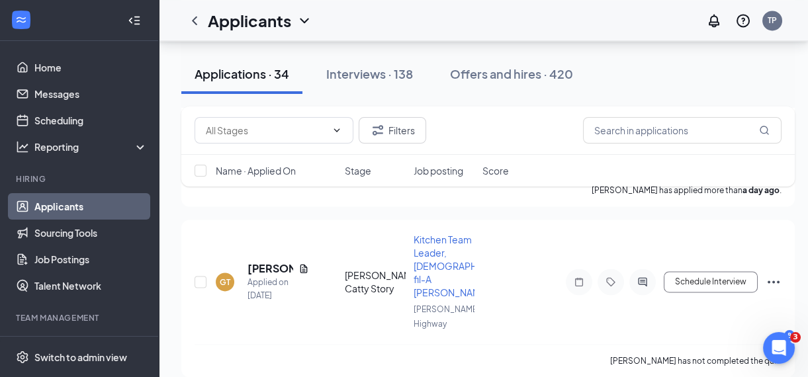
scroll to position [12100, 0]
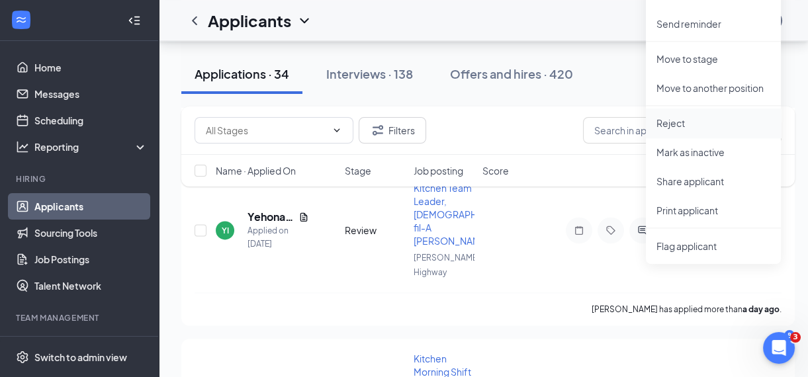
click at [681, 124] on p "Reject" at bounding box center [713, 122] width 114 height 13
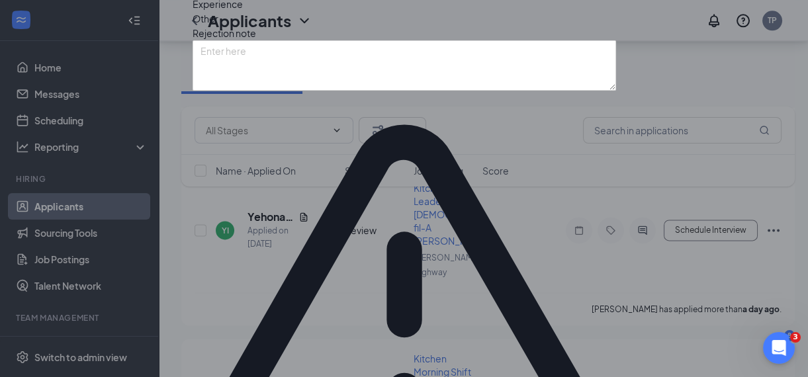
click at [218, 26] on span "Other" at bounding box center [206, 18] width 26 height 15
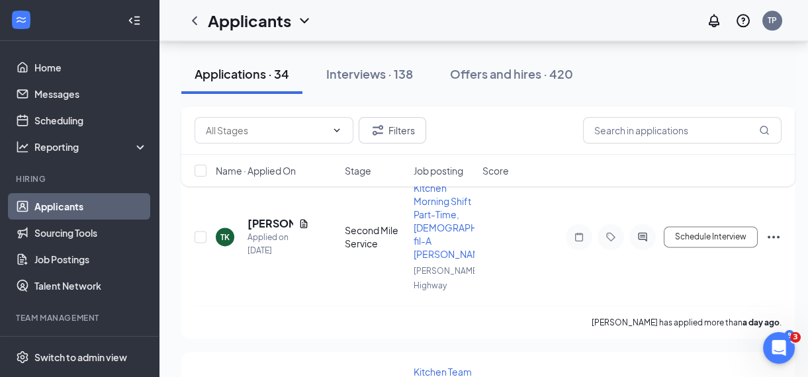
scroll to position [11789, 0]
